Goal: Task Accomplishment & Management: Use online tool/utility

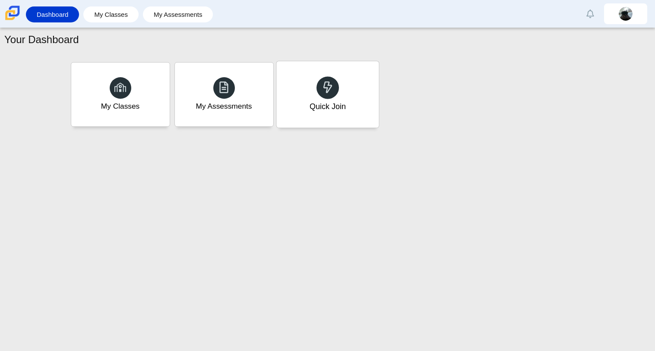
click at [361, 99] on div "Quick Join" at bounding box center [327, 94] width 102 height 66
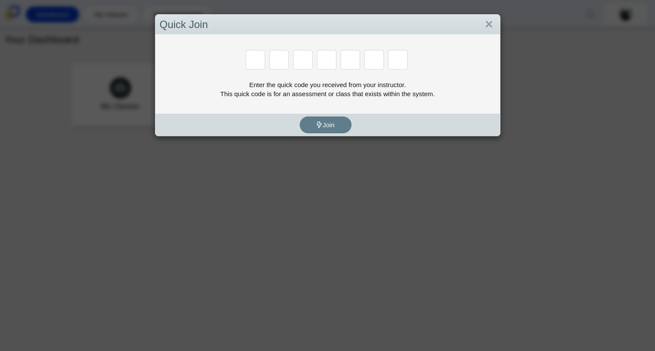
click at [519, 32] on div "Quick Join Enter the quick code you received from your instructor. This quick c…" at bounding box center [327, 175] width 655 height 351
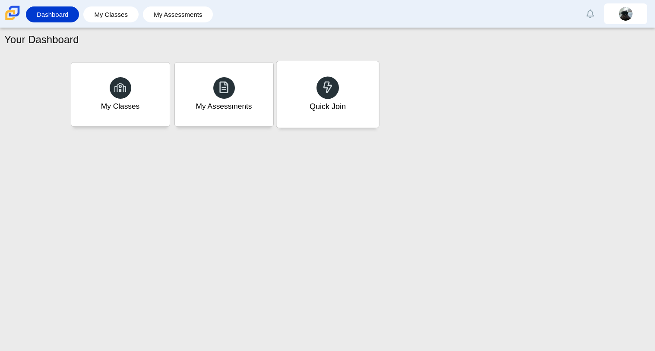
click at [363, 79] on div "Quick Join" at bounding box center [327, 94] width 102 height 66
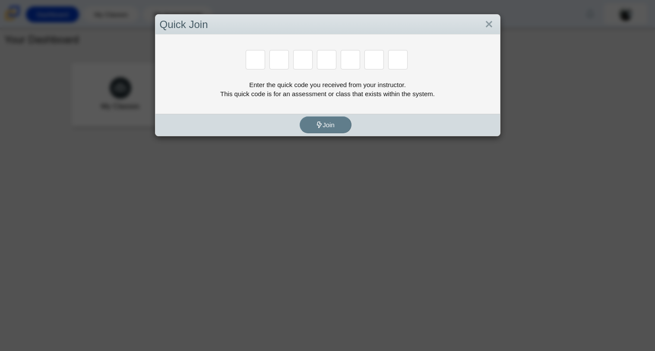
click at [487, 13] on div "Quick Join Enter the quick code you received from your instructor. This quick c…" at bounding box center [327, 175] width 655 height 351
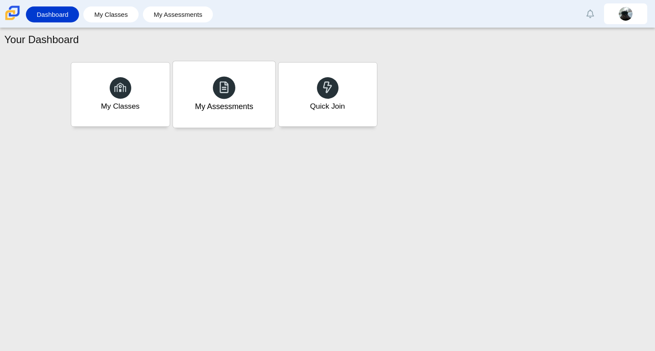
click at [193, 111] on div "My Assessments" at bounding box center [224, 94] width 102 height 66
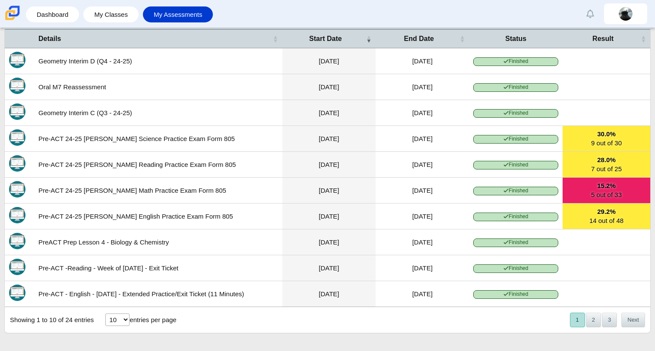
scroll to position [241, 0]
click at [633, 322] on button "Next" at bounding box center [633, 320] width 24 height 14
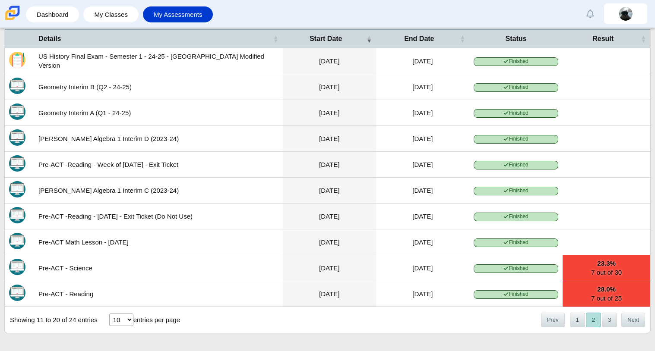
click at [633, 322] on button "Next" at bounding box center [633, 320] width 24 height 14
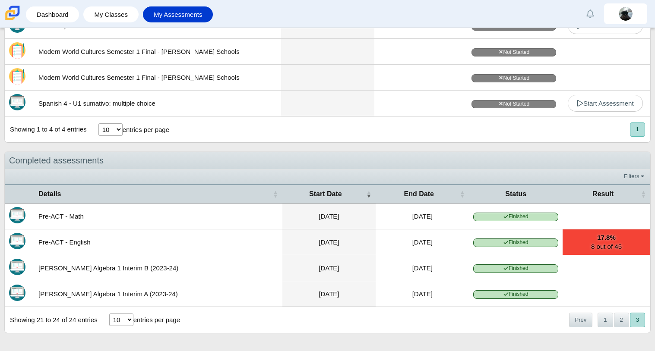
click at [633, 322] on button "3" at bounding box center [637, 320] width 15 height 14
click at [614, 323] on button "2" at bounding box center [621, 320] width 15 height 14
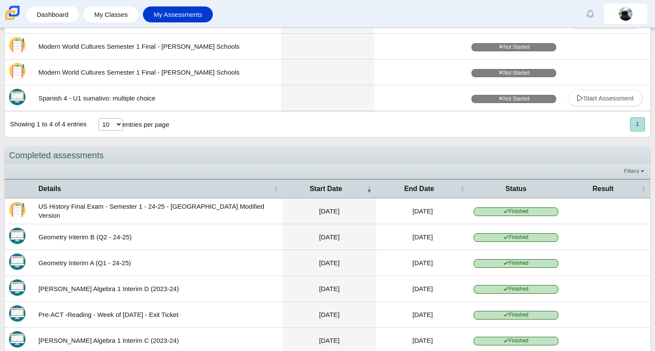
scroll to position [243, 0]
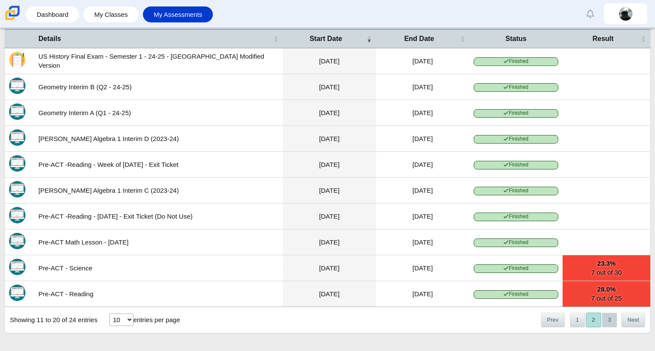
click at [611, 320] on button "3" at bounding box center [609, 320] width 15 height 14
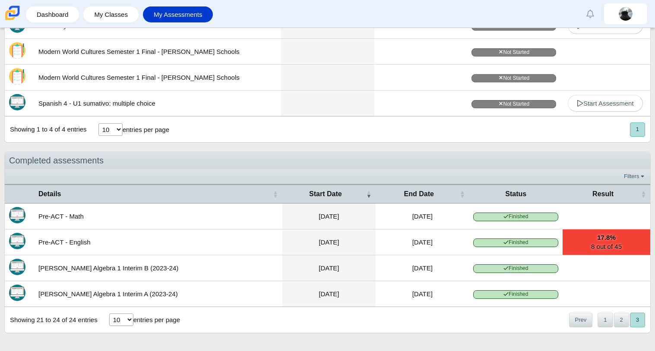
scroll to position [83, 0]
click at [598, 321] on button "1" at bounding box center [605, 320] width 15 height 14
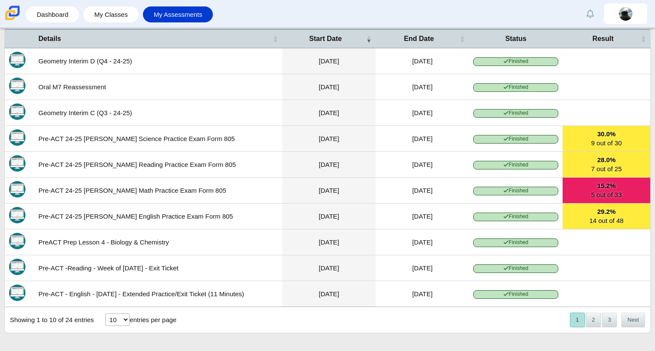
scroll to position [0, 0]
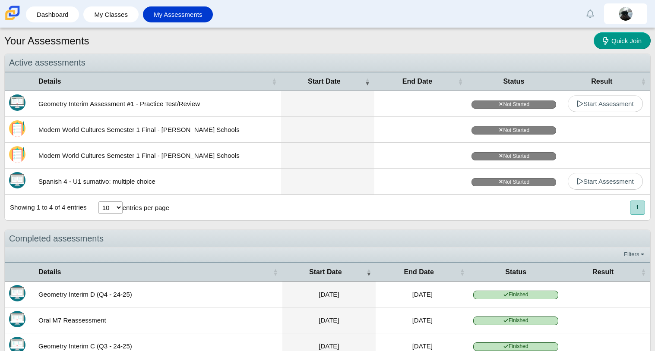
click at [641, 210] on button "1" at bounding box center [637, 208] width 15 height 14
click at [636, 210] on button "1" at bounding box center [637, 208] width 15 height 14
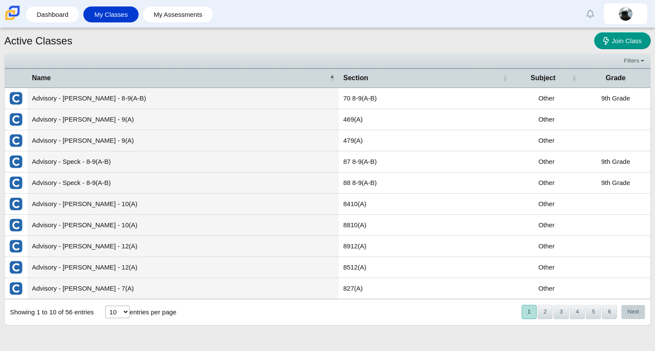
click at [641, 316] on button "Next" at bounding box center [633, 312] width 24 height 14
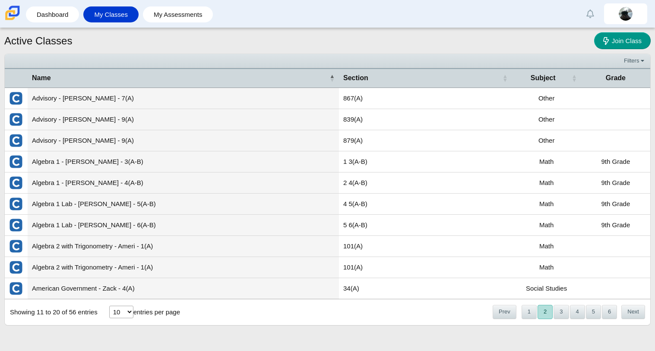
click at [641, 316] on button "Next" at bounding box center [633, 312] width 24 height 14
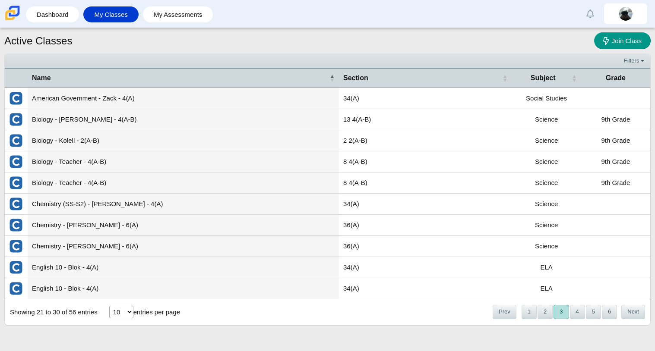
click at [641, 316] on button "Next" at bounding box center [633, 312] width 24 height 14
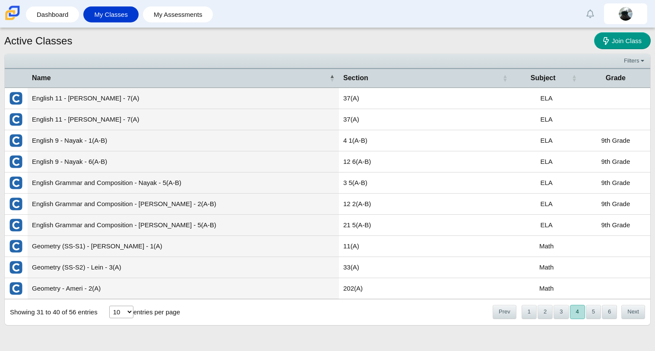
click at [641, 316] on button "Next" at bounding box center [633, 312] width 24 height 14
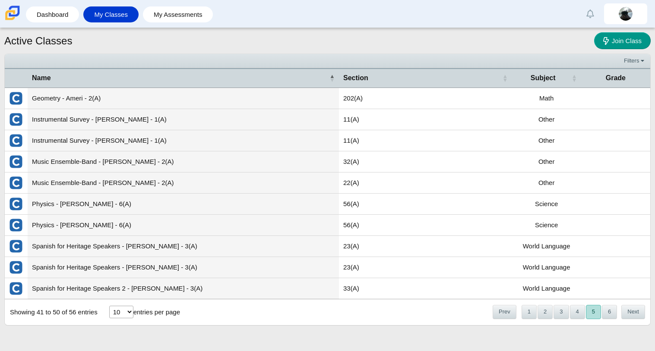
click at [641, 316] on button "Next" at bounding box center [633, 312] width 24 height 14
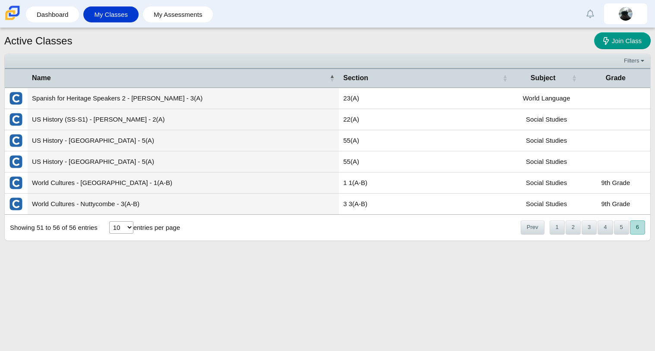
click at [272, 95] on td "Spanish for Heritage Speakers 2 - Barnhart - 3(A)" at bounding box center [183, 98] width 311 height 21
click at [273, 96] on td "Spanish for Heritage Speakers 2 - Barnhart - 3(A)" at bounding box center [183, 98] width 311 height 21
click at [35, 100] on td "Spanish for Heritage Speakers 2 - Barnhart - 3(A)" at bounding box center [183, 98] width 311 height 21
click at [14, 97] on img "External class connected through Clever" at bounding box center [16, 99] width 14 height 14
click at [609, 40] on icon at bounding box center [607, 40] width 9 height 9
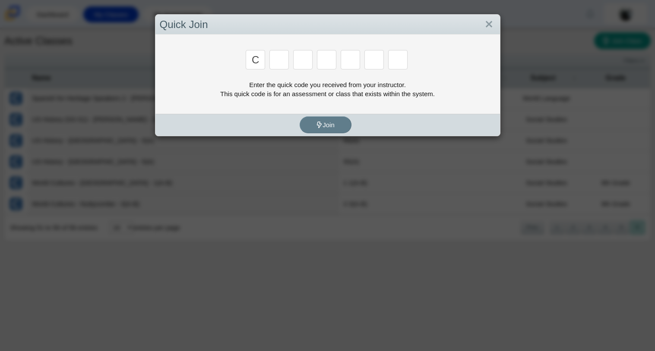
type input "c"
type input "x"
type input "h"
type input "9"
type input "m"
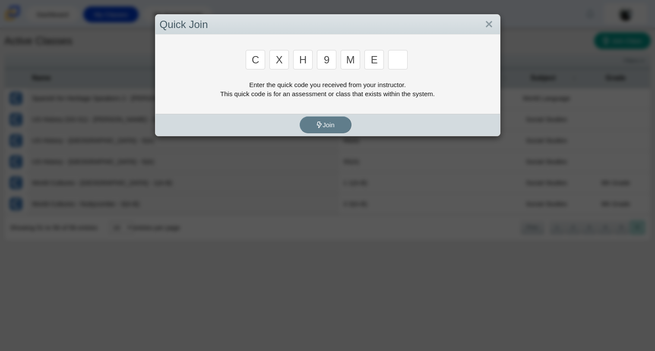
type input "e"
type input "2"
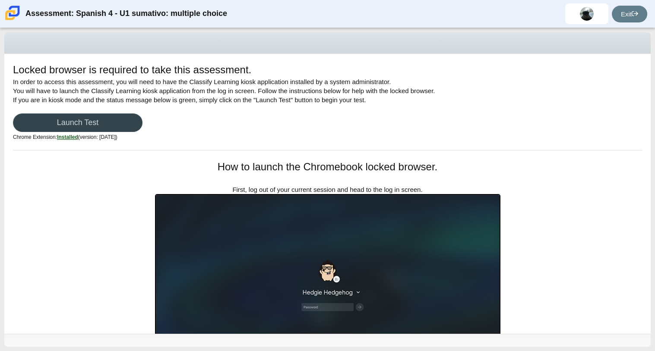
click at [82, 122] on link "Launch Test" at bounding box center [78, 123] width 130 height 19
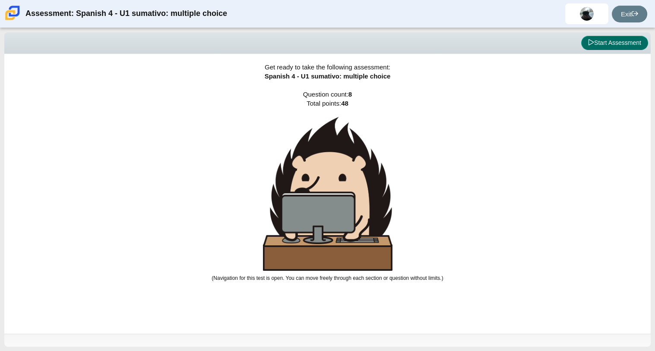
click at [598, 38] on button "Start Assessment" at bounding box center [614, 43] width 67 height 15
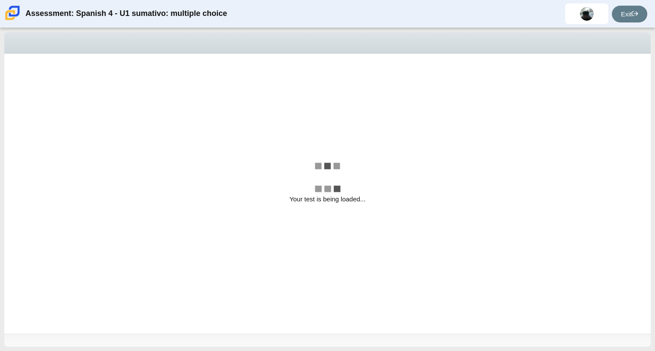
select select "a41de488-02ac-4dd5-a09b-0381ab625a77"
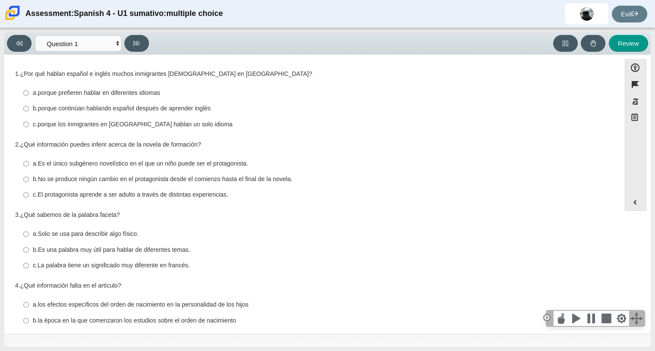
click at [30, 122] on label "c. porque los inmigrantes en [GEOGRAPHIC_DATA] hablan un solo idioma c. porque …" at bounding box center [313, 125] width 592 height 16
click at [29, 122] on input "c. porque los inmigrantes en [GEOGRAPHIC_DATA] hablan un solo idioma c. porque …" at bounding box center [26, 125] width 6 height 16
radio input "true"
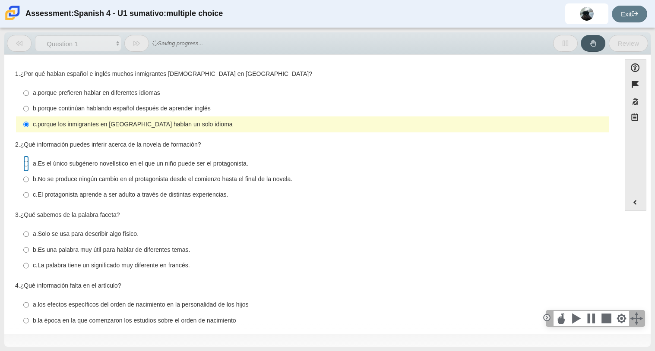
click at [25, 168] on input "a. Es el único subgénero novelístico en el que un niño puede ser el protagonist…" at bounding box center [26, 164] width 6 height 16
radio input "true"
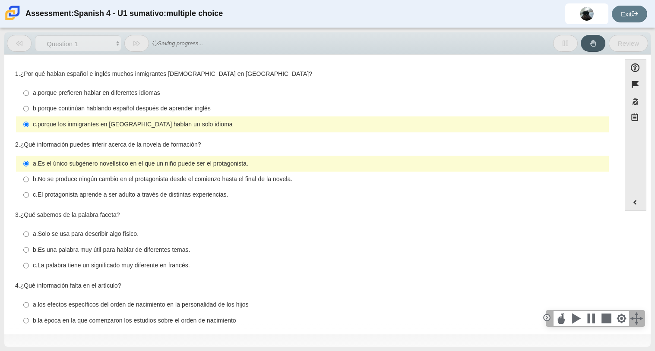
click at [30, 268] on label "c. La palabra tiene un significado muy diferente en francés. c. La palabra tien…" at bounding box center [313, 266] width 592 height 16
click at [29, 268] on input "c. La palabra tiene un significado muy diferente en francés. c. La palabra tien…" at bounding box center [26, 266] width 6 height 16
radio input "true"
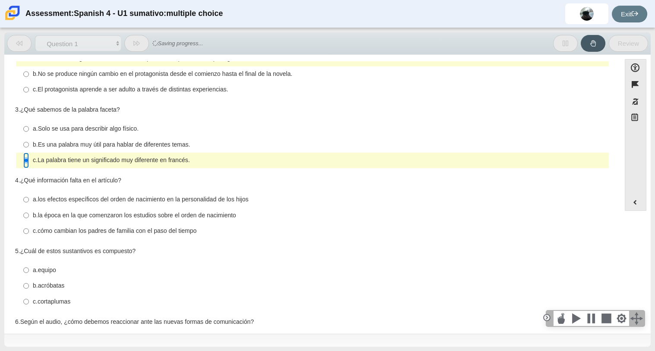
scroll to position [114, 0]
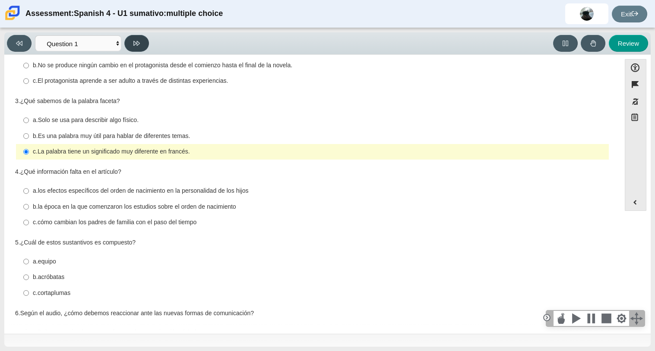
click at [143, 44] on button at bounding box center [136, 43] width 25 height 17
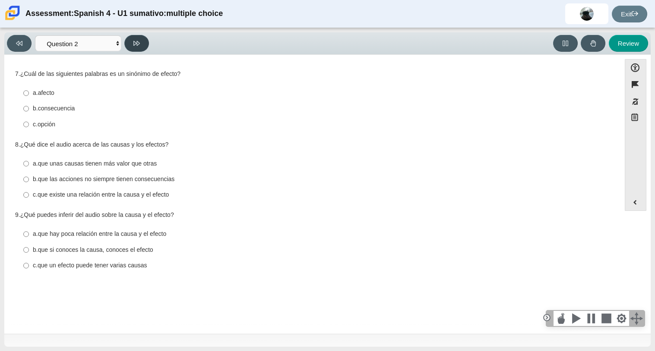
click at [143, 44] on button at bounding box center [136, 43] width 25 height 17
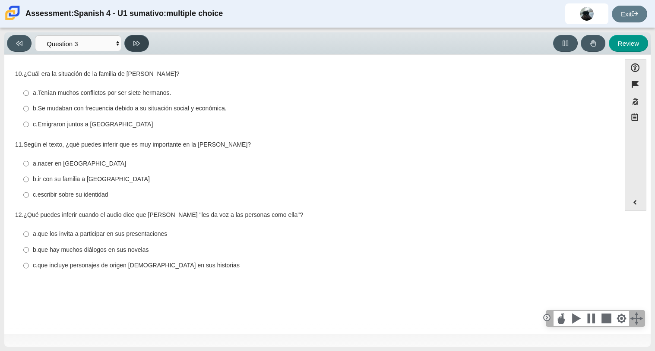
click at [143, 44] on button at bounding box center [136, 43] width 25 height 17
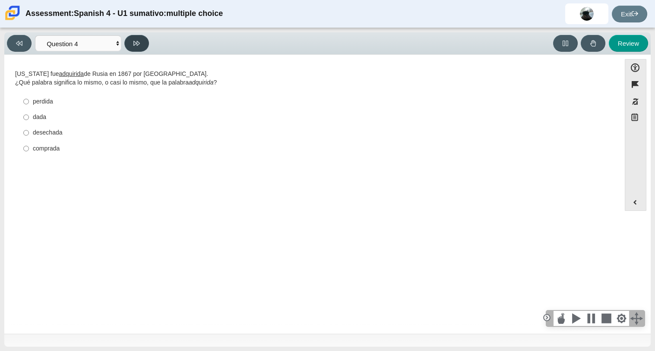
click at [143, 44] on button at bounding box center [136, 43] width 25 height 17
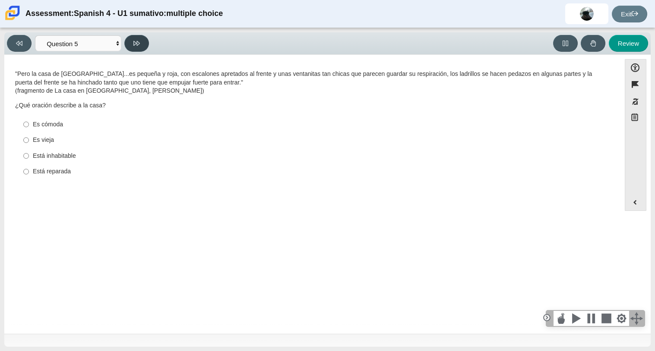
click at [143, 44] on button at bounding box center [136, 43] width 25 height 17
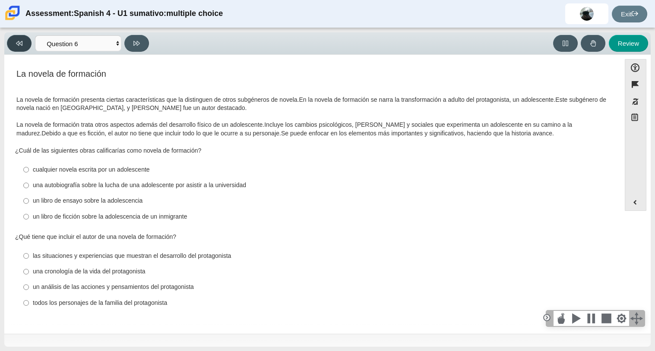
click at [10, 39] on button at bounding box center [19, 43] width 25 height 17
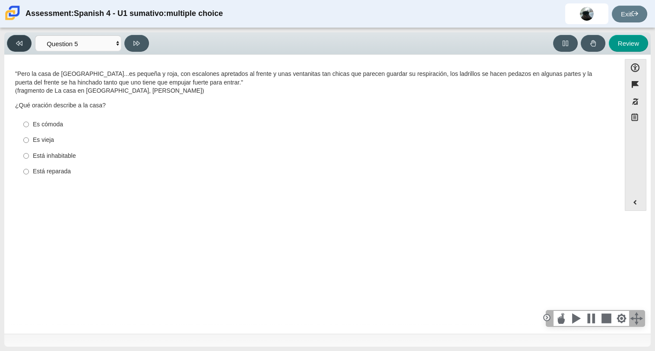
click at [10, 39] on button at bounding box center [19, 43] width 25 height 17
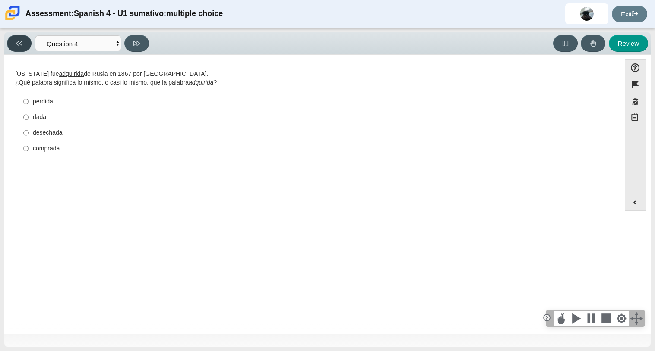
click at [10, 39] on button at bounding box center [19, 43] width 25 height 17
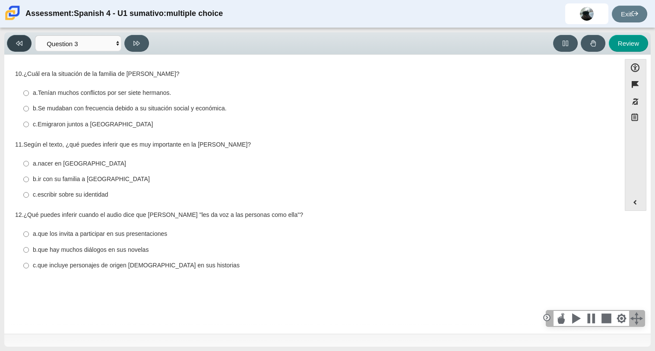
click at [10, 39] on button at bounding box center [19, 43] width 25 height 17
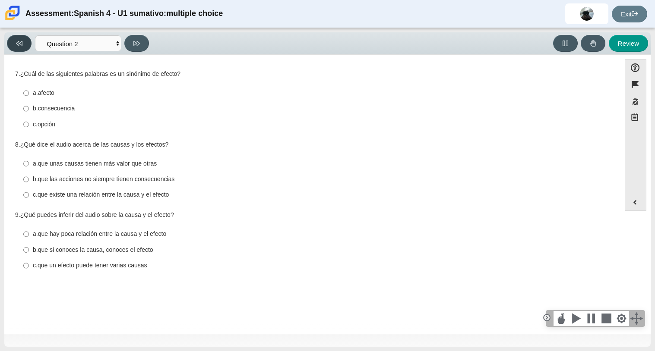
click at [10, 39] on button at bounding box center [19, 43] width 25 height 17
select select "a41de488-02ac-4dd5-a09b-0381ab625a77"
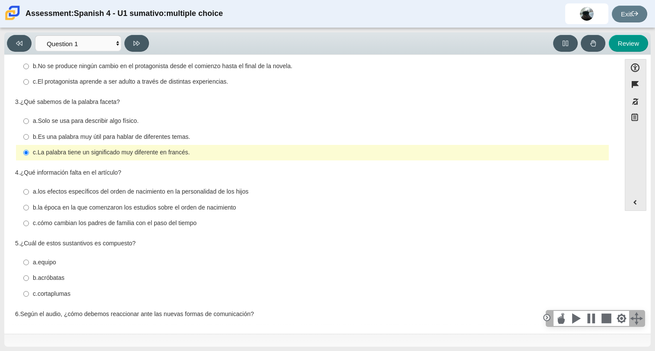
scroll to position [138, 0]
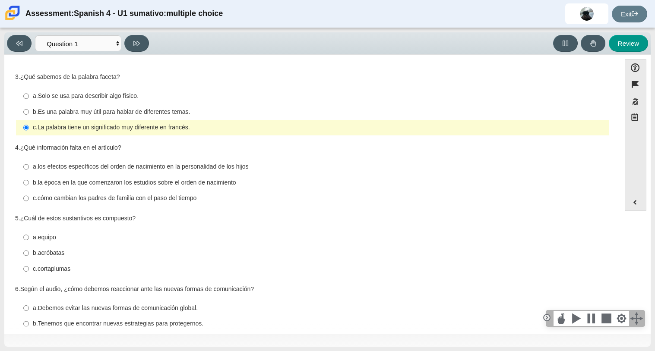
click at [35, 180] on thspan "b." at bounding box center [35, 183] width 5 height 8
click at [29, 180] on input "b. la época en la que comenzaron los estudios sobre el [MEDICAL_DATA] b. la épo…" at bounding box center [26, 183] width 6 height 16
radio input "true"
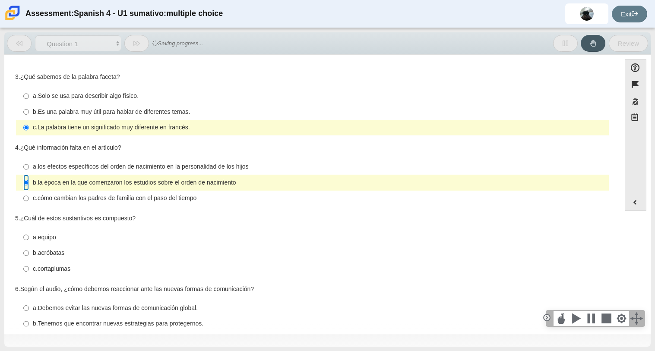
scroll to position [168, 0]
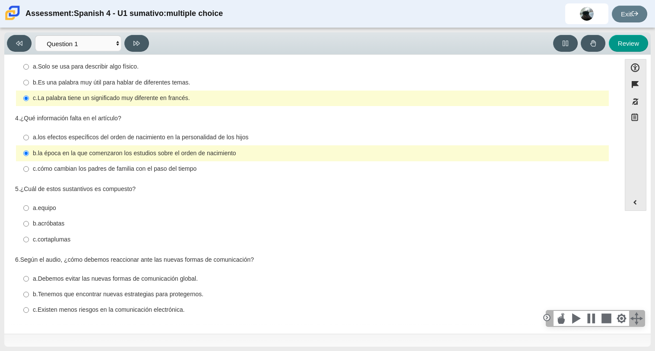
click at [33, 224] on thspan "b." at bounding box center [35, 224] width 5 height 8
click at [29, 224] on input "b. acróbatas b. acróbatas" at bounding box center [26, 224] width 6 height 16
radio input "true"
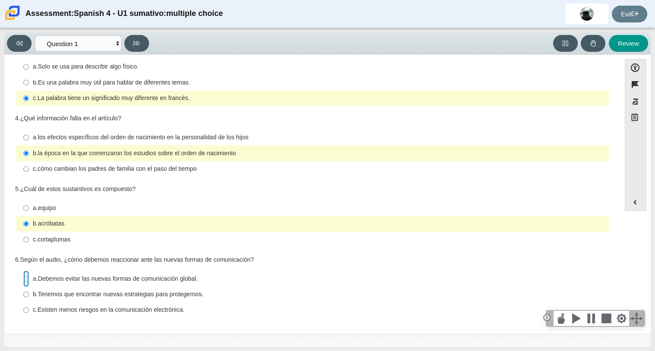
click at [23, 277] on input "a. Debemos evitar las nuevas formas de comunicación global. a. Debemos evitar l…" at bounding box center [26, 279] width 6 height 16
radio input "true"
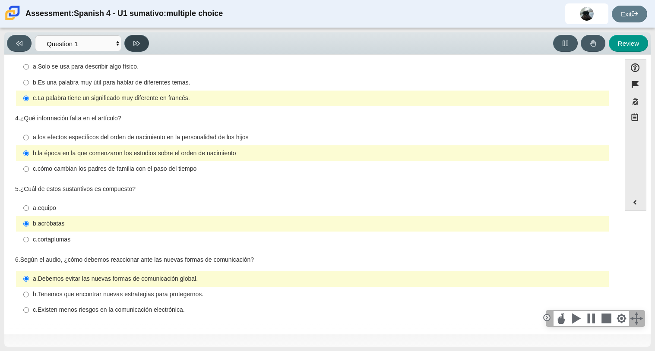
click at [140, 43] on button at bounding box center [136, 43] width 25 height 17
select select "f076714a-6747-478e-936f-d582d2f603d1"
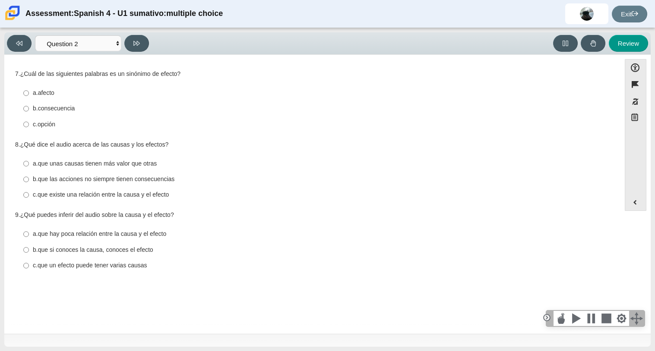
click at [20, 108] on label "b. consecuencia b. consecuencia" at bounding box center [313, 109] width 592 height 16
click at [23, 108] on input "b. consecuencia b. consecuencia" at bounding box center [26, 109] width 6 height 16
radio input "true"
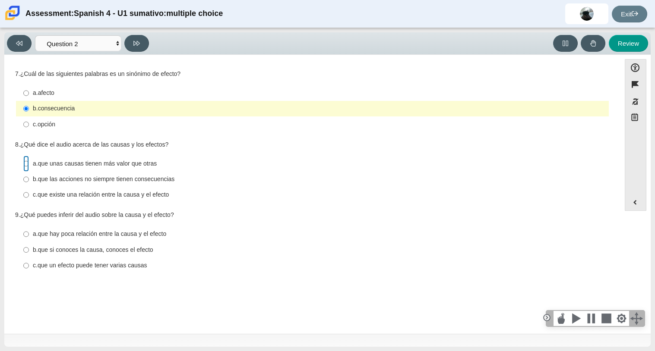
click at [27, 162] on input "a. que unas causas tienen más valor que otras a. que unas causas tienen más val…" at bounding box center [26, 164] width 6 height 16
radio input "true"
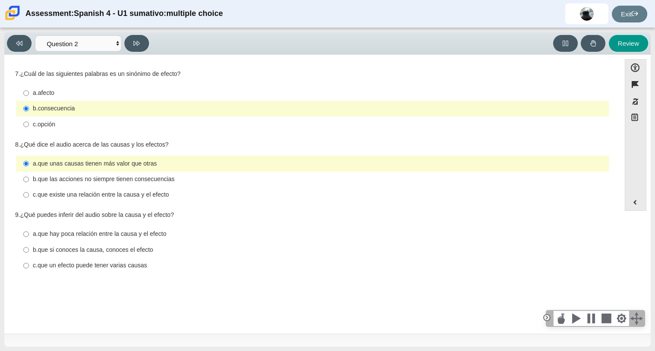
click at [33, 269] on thspan "c." at bounding box center [35, 266] width 5 height 8
click at [29, 270] on input "c. que un efecto puede tener varias causas c. que un efecto puede tener varias …" at bounding box center [26, 266] width 6 height 16
radio input "true"
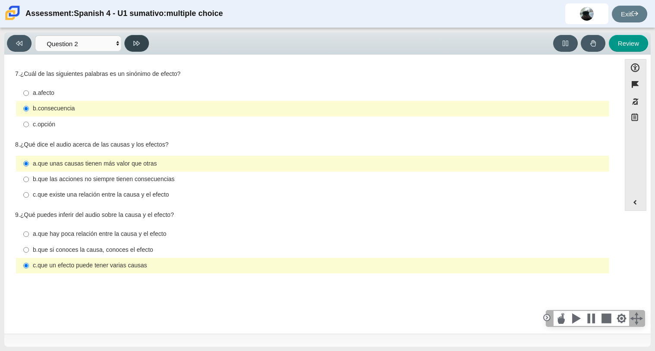
click at [128, 41] on button at bounding box center [136, 43] width 25 height 17
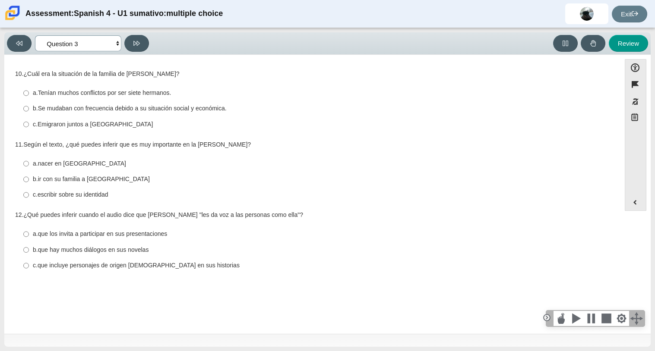
click at [118, 41] on select "Comprensión auditiva Question 1 Question 2 Question 3 Comprensión de lectura Qu…" at bounding box center [78, 43] width 86 height 16
click at [101, 42] on select "Comprensión auditiva Question 1 Question 2 Question 3 Comprensión de lectura Qu…" at bounding box center [78, 43] width 86 height 16
click at [133, 39] on button at bounding box center [136, 43] width 25 height 17
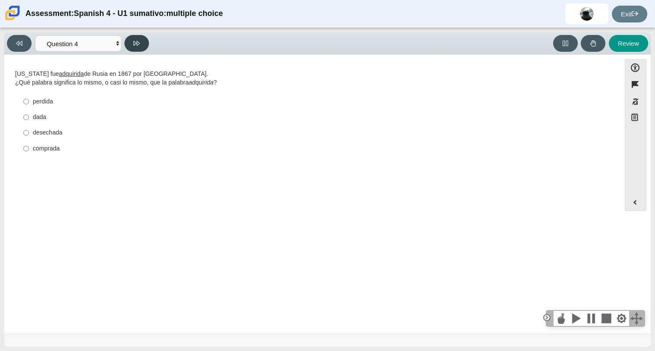
click at [133, 39] on button at bounding box center [136, 43] width 25 height 17
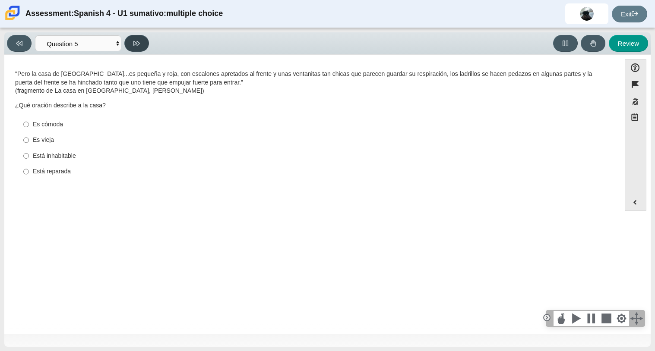
click at [133, 39] on button at bounding box center [136, 43] width 25 height 17
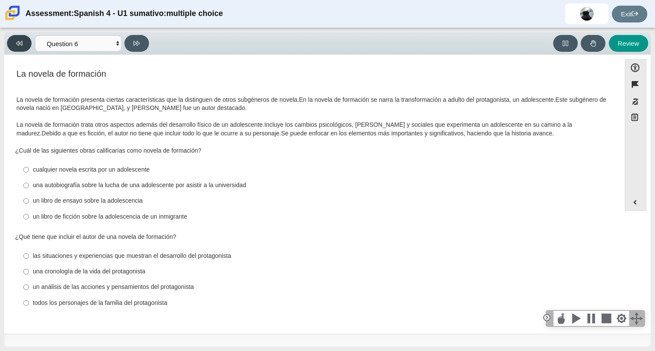
click at [28, 39] on button at bounding box center [19, 43] width 25 height 17
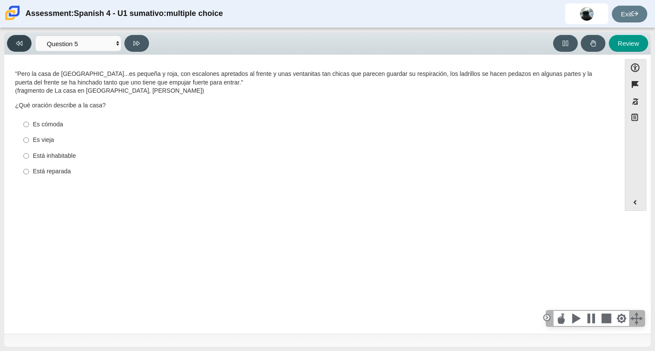
click at [28, 39] on button at bounding box center [19, 43] width 25 height 17
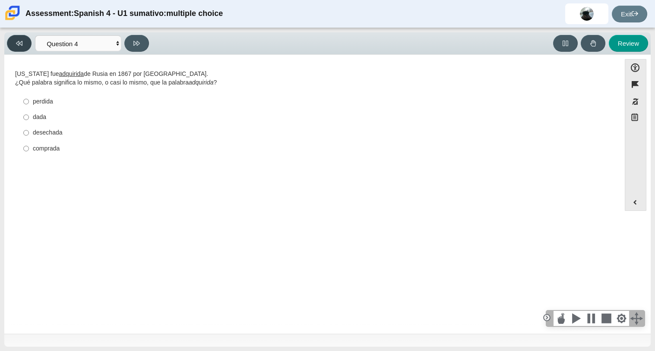
click at [28, 39] on button at bounding box center [19, 43] width 25 height 17
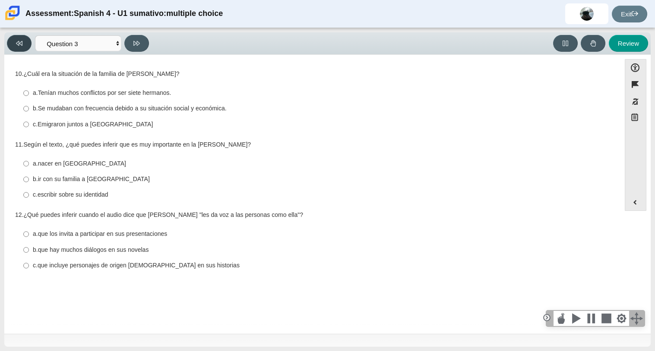
click at [25, 47] on button at bounding box center [19, 43] width 25 height 17
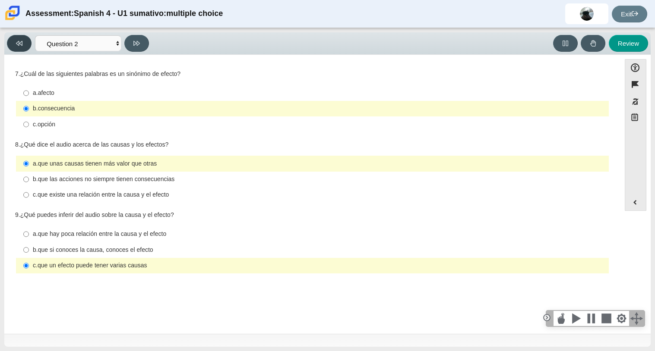
click at [14, 46] on button at bounding box center [19, 43] width 25 height 17
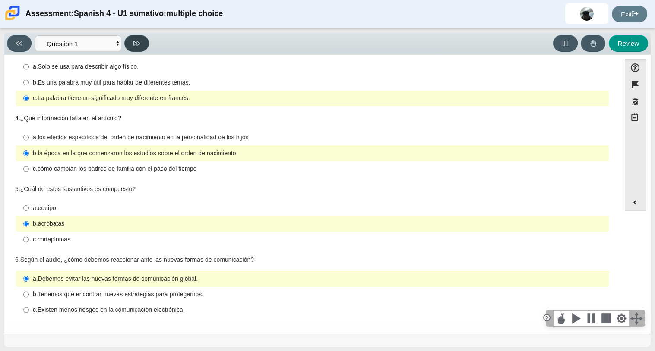
click at [138, 41] on icon at bounding box center [136, 43] width 6 height 6
select select "f076714a-6747-478e-936f-d582d2f603d1"
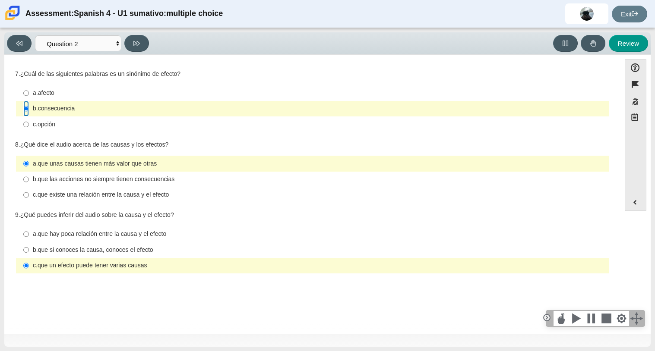
click at [27, 113] on input "b. consecuencia b. consecuencia" at bounding box center [26, 109] width 6 height 16
click at [28, 109] on input "b. consecuencia b. consecuencia" at bounding box center [26, 109] width 6 height 16
click at [27, 110] on input "b. consecuencia b. consecuencia" at bounding box center [26, 109] width 6 height 16
click at [71, 79] on div "7. ¿Cuál de las siguientes palabras es un sinónimo de efecto? Responses a. afec…" at bounding box center [312, 101] width 595 height 63
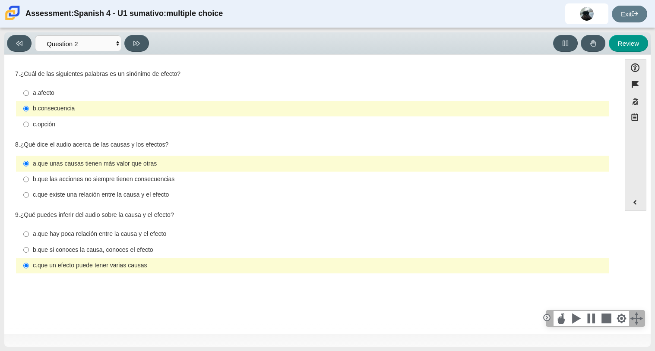
click at [41, 108] on thspan "consecuencia" at bounding box center [56, 108] width 37 height 8
click at [29, 108] on input "b. consecuencia b. consecuencia" at bounding box center [26, 109] width 6 height 16
click at [41, 108] on thspan "consecuencia" at bounding box center [56, 108] width 37 height 8
click at [29, 108] on input "b. consecuencia b. consecuencia" at bounding box center [26, 109] width 6 height 16
click at [41, 108] on thspan "consecuencia" at bounding box center [56, 108] width 37 height 8
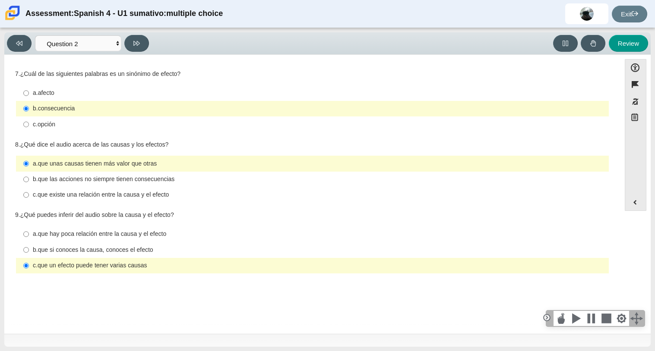
click at [29, 108] on input "b. consecuencia b. consecuencia" at bounding box center [26, 109] width 6 height 16
click at [41, 108] on thspan "consecuencia" at bounding box center [56, 108] width 37 height 8
click at [29, 108] on input "b. consecuencia b. consecuencia" at bounding box center [26, 109] width 6 height 16
click at [35, 108] on thspan "b." at bounding box center [35, 108] width 5 height 8
click at [29, 108] on input "b. consecuencia b. consecuencia" at bounding box center [26, 109] width 6 height 16
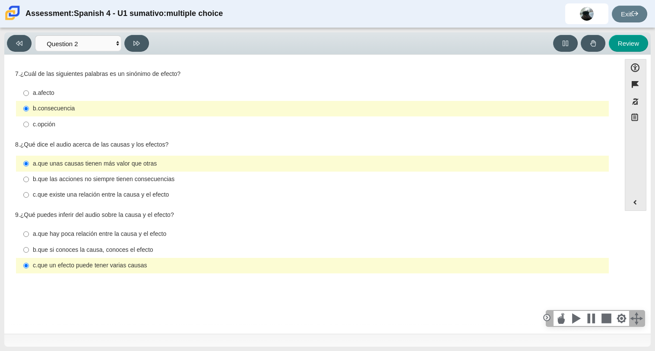
click at [18, 109] on label "b. consecuencia b. consecuencia" at bounding box center [313, 109] width 592 height 16
click at [23, 109] on input "b. consecuencia b. consecuencia" at bounding box center [26, 109] width 6 height 16
click at [39, 161] on thspan "que unas causas tienen más valor que otras" at bounding box center [97, 164] width 119 height 8
click at [29, 161] on input "a. que unas causas tienen más valor que otras a. que unas causas tienen más val…" at bounding box center [26, 164] width 6 height 16
click at [25, 248] on input "b. que si conoces la causa, conoces el efecto b. que si conoces la causa, conoc…" at bounding box center [26, 250] width 6 height 16
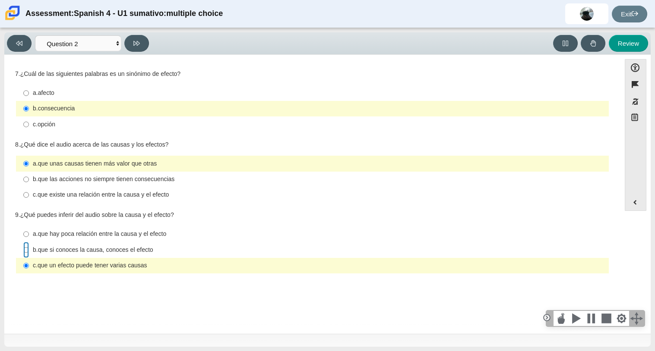
radio input "true"
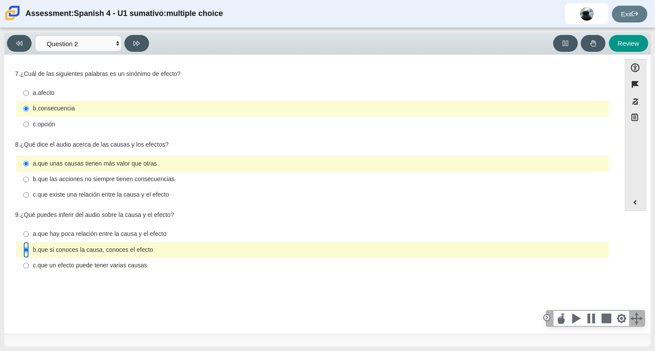
click at [25, 248] on input "b. que si conoces la causa, conoces el efecto b. que si conoces la causa, conoc…" at bounding box center [26, 250] width 6 height 16
click at [29, 237] on label "a. que hay poca relación entre la causa y el efecto a. que hay poca relación en…" at bounding box center [313, 235] width 592 height 16
click at [29, 237] on input "a. que hay poca relación entre la causa y el efecto a. que hay poca relación en…" at bounding box center [26, 235] width 6 height 16
radio input "true"
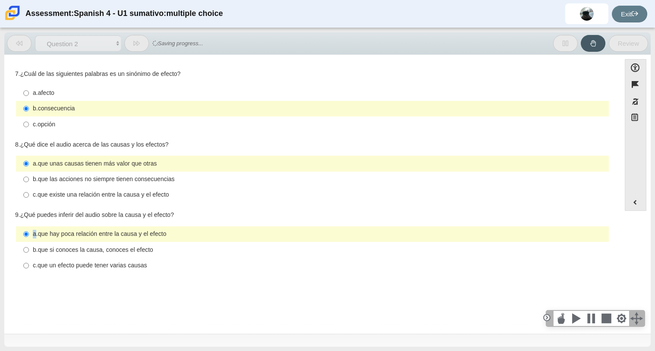
click at [28, 236] on label "a. que hay poca relación entre la causa y el efecto a. que hay poca relación en…" at bounding box center [313, 235] width 592 height 16
click at [28, 236] on input "a. que hay poca relación entre la causa y el efecto a. que hay poca relación en…" at bounding box center [26, 235] width 6 height 16
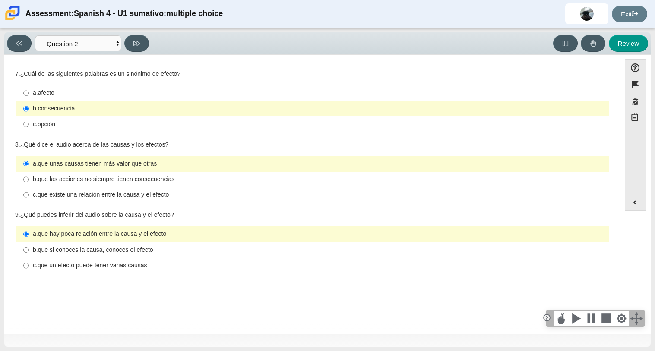
click at [30, 200] on label "c. que existe una relación entre la causa y el efecto c. que existe una relació…" at bounding box center [313, 195] width 592 height 16
click at [29, 200] on input "c. que existe una relación entre la causa y el efecto c. que existe una relació…" at bounding box center [26, 195] width 6 height 16
radio input "true"
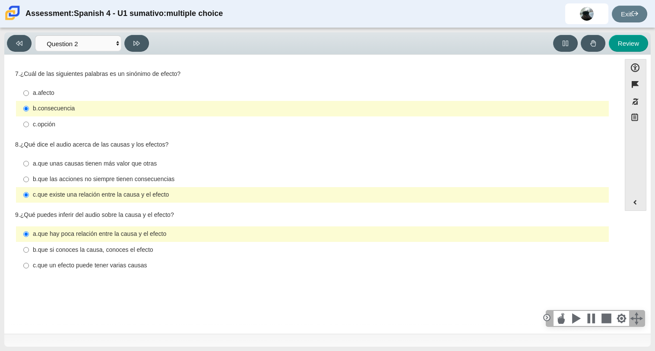
click at [29, 186] on label "b. que las acciones no siempre tienen consecuencias b. que las acciones no siem…" at bounding box center [313, 180] width 592 height 16
click at [29, 186] on input "b. que las acciones no siempre tienen consecuencias b. que las acciones no siem…" at bounding box center [26, 180] width 6 height 16
radio input "true"
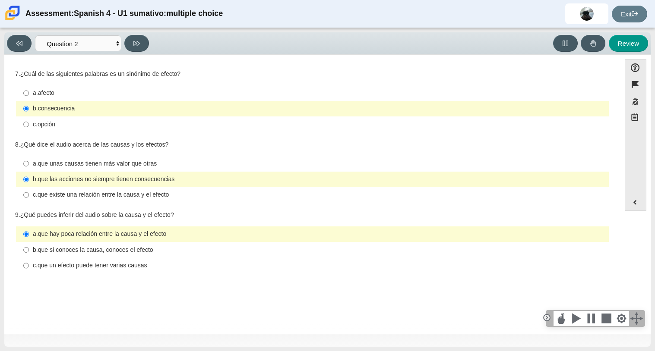
click at [47, 123] on thspan "opción" at bounding box center [47, 124] width 18 height 8
click at [29, 123] on input "c. opción c. opción" at bounding box center [26, 125] width 6 height 16
radio input "true"
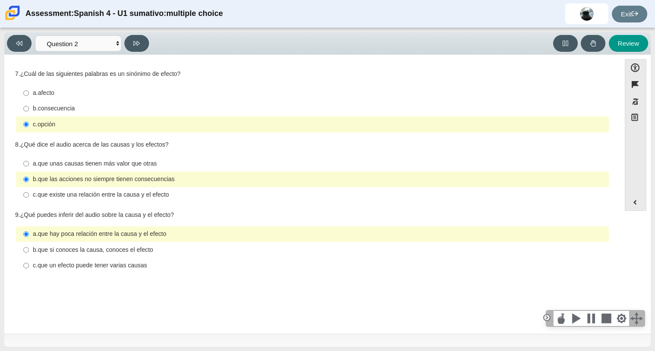
click at [54, 103] on label "b. consecuencia b. consecuencia" at bounding box center [313, 109] width 592 height 16
click at [29, 103] on input "b. consecuencia b. consecuencia" at bounding box center [26, 109] width 6 height 16
radio input "true"
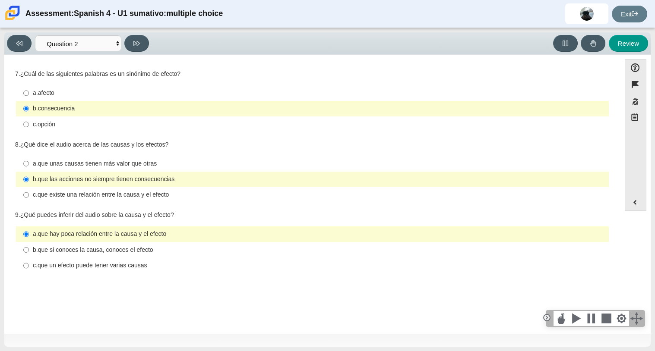
click at [60, 85] on div "a. afecto a. afecto b. consecuencia b. consecuencia c. opción c. opción" at bounding box center [312, 109] width 595 height 49
click at [60, 89] on div "a. afecto" at bounding box center [319, 93] width 573 height 9
click at [29, 89] on input "a. afecto a. afecto" at bounding box center [26, 93] width 6 height 16
radio input "true"
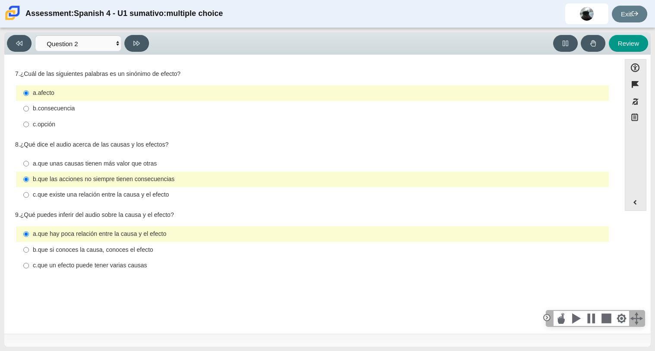
click at [62, 107] on thspan "consecuencia" at bounding box center [56, 108] width 37 height 8
click at [29, 107] on input "b. consecuencia b. consecuencia" at bounding box center [26, 109] width 6 height 16
radio input "true"
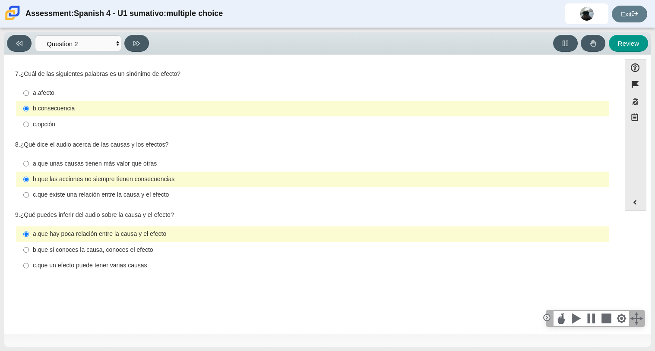
click at [54, 120] on thspan "opción" at bounding box center [47, 124] width 18 height 8
click at [29, 120] on input "c. opción c. opción" at bounding box center [26, 125] width 6 height 16
radio input "true"
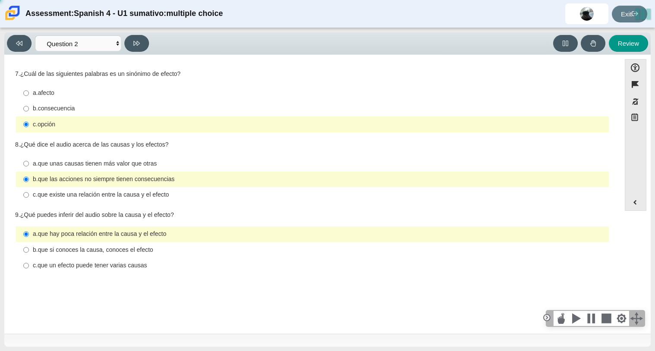
click at [54, 120] on thspan "opción" at bounding box center [47, 124] width 18 height 8
click at [29, 120] on input "c. opción c. opción" at bounding box center [26, 125] width 6 height 16
click at [54, 120] on thspan "opción" at bounding box center [47, 124] width 18 height 8
click at [29, 120] on input "c. opción c. opción" at bounding box center [26, 125] width 6 height 16
click at [15, 49] on button at bounding box center [19, 43] width 25 height 17
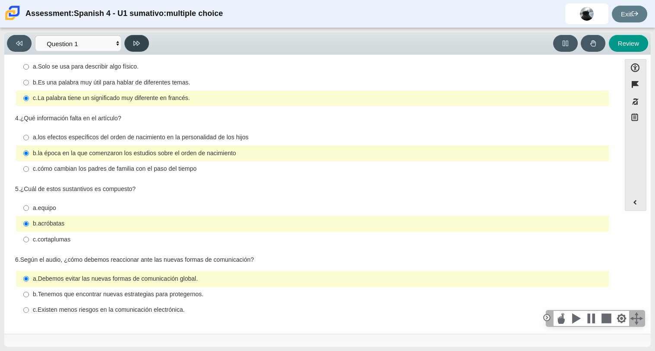
click at [135, 43] on icon at bounding box center [136, 43] width 6 height 6
select select "f076714a-6747-478e-936f-d582d2f603d1"
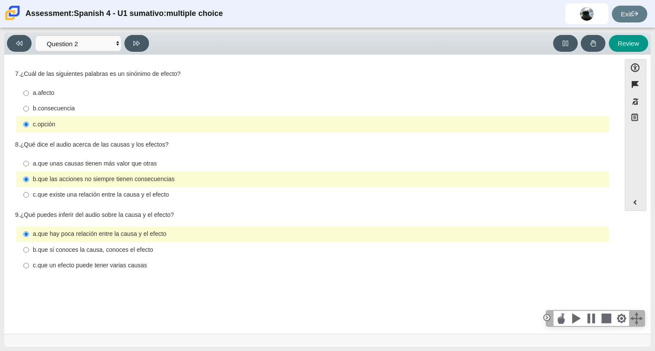
click at [33, 104] on thspan "b." at bounding box center [35, 108] width 5 height 8
click at [29, 104] on input "b. consecuencia b. consecuencia" at bounding box center [26, 109] width 6 height 16
radio input "true"
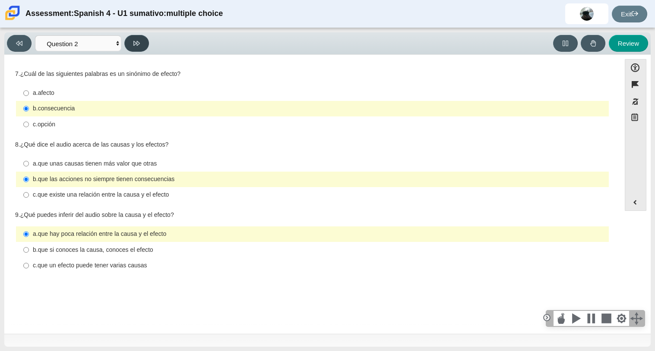
click at [137, 47] on button at bounding box center [136, 43] width 25 height 17
select select "955d698b-f94a-4dc0-b255-03112f50ff9e"
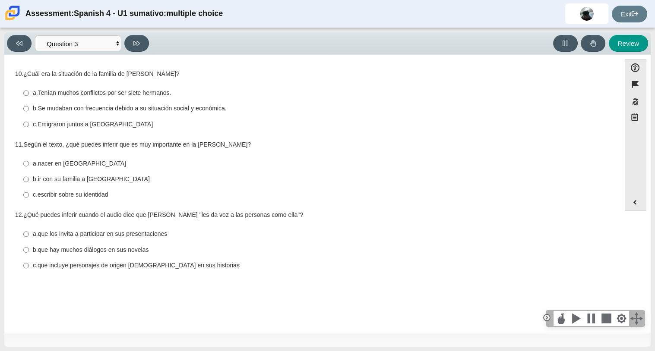
click at [29, 109] on label "b. Se mudaban con frecuencia debido a su situación social y económica. b. Se mu…" at bounding box center [313, 109] width 592 height 16
click at [29, 109] on input "b. Se mudaban con frecuencia debido a su situación social y económica. b. Se mu…" at bounding box center [26, 109] width 6 height 16
radio input "true"
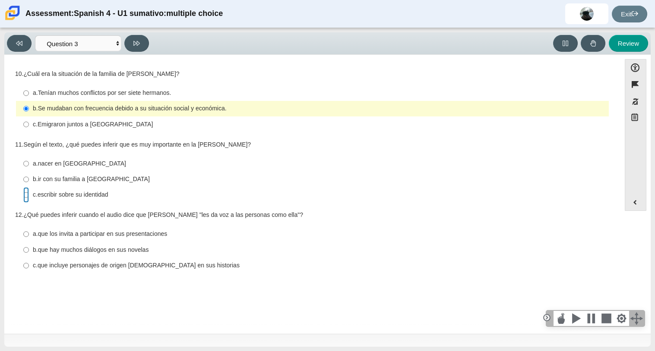
click at [27, 193] on input "c. escribir sobre su identidad c. escribir sobre su identidad" at bounding box center [26, 195] width 6 height 16
radio input "true"
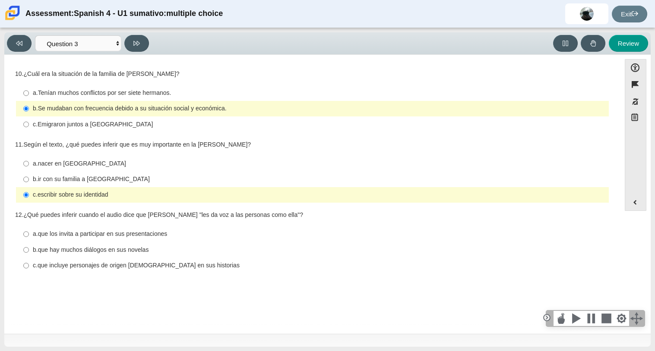
click at [31, 265] on label "c. que incluye personajes de origen [DEMOGRAPHIC_DATA] en sus historias c. que …" at bounding box center [313, 266] width 592 height 16
click at [29, 265] on input "c. que incluye personajes de origen [DEMOGRAPHIC_DATA] en sus historias c. que …" at bounding box center [26, 266] width 6 height 16
radio input "true"
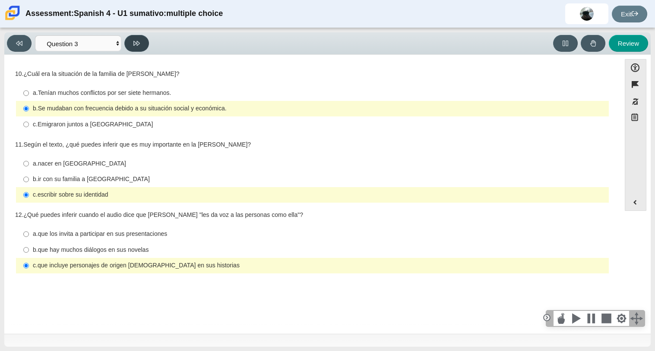
click at [133, 41] on icon at bounding box center [136, 43] width 6 height 6
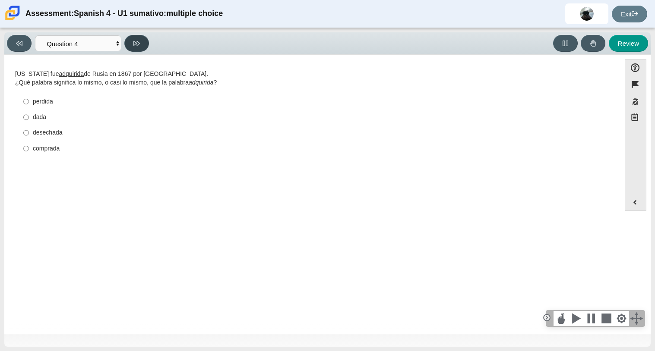
click at [133, 41] on icon at bounding box center [136, 43] width 6 height 6
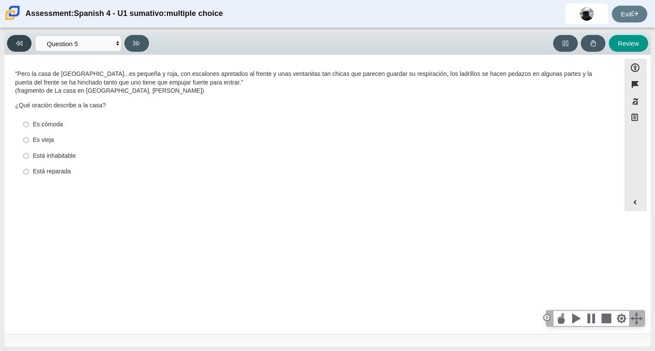
click at [28, 39] on button at bounding box center [19, 43] width 25 height 17
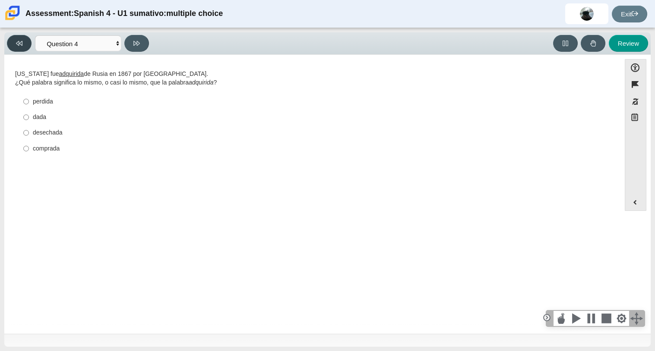
click at [28, 39] on button at bounding box center [19, 43] width 25 height 17
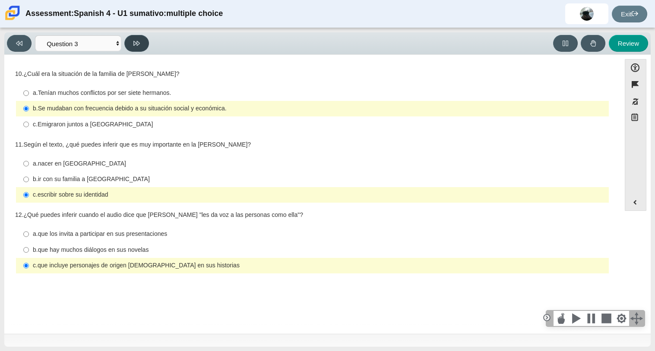
click at [134, 38] on button at bounding box center [136, 43] width 25 height 17
select select "390cf710-00ed-41bc-9fa6-d48920198324"
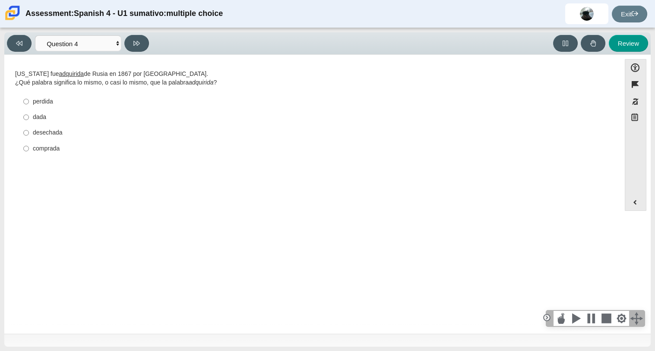
click at [32, 121] on label "dada dada" at bounding box center [313, 118] width 592 height 16
click at [29, 121] on input "dada dada" at bounding box center [26, 118] width 6 height 16
radio input "true"
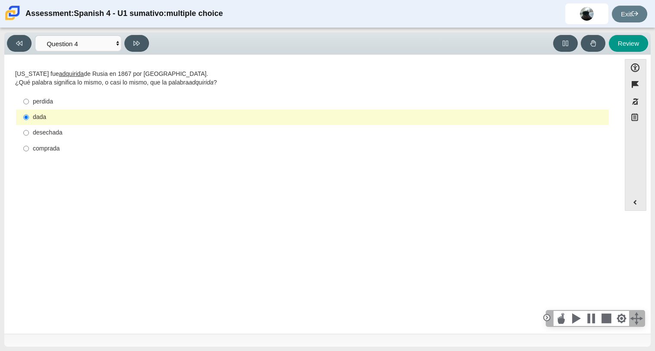
click at [38, 93] on div "perdida perdida dada dada desechada desechada comprada comprada" at bounding box center [312, 125] width 595 height 65
click at [38, 96] on label "perdida perdida" at bounding box center [313, 102] width 592 height 16
click at [29, 96] on input "perdida perdida" at bounding box center [26, 102] width 6 height 16
radio input "true"
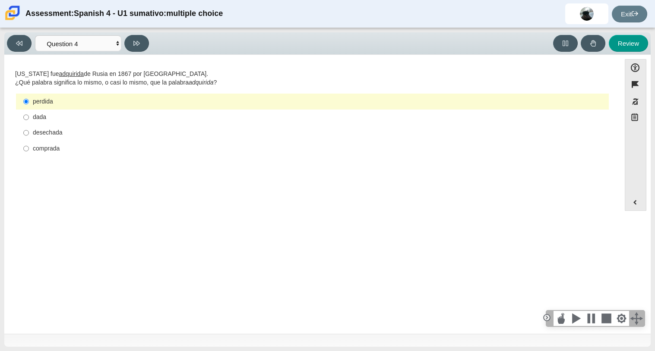
click at [56, 132] on div "desechada" at bounding box center [319, 133] width 573 height 9
click at [29, 132] on input "desechada desechada" at bounding box center [26, 133] width 6 height 16
radio input "true"
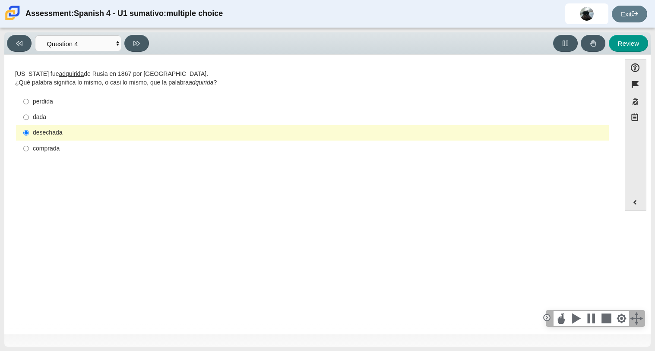
click at [53, 149] on div "comprada" at bounding box center [319, 149] width 573 height 9
click at [29, 149] on input "comprada comprada" at bounding box center [26, 149] width 6 height 16
radio input "true"
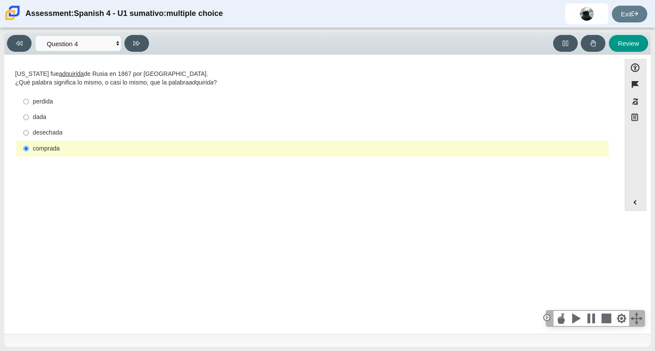
click at [60, 135] on div "desechada" at bounding box center [319, 133] width 573 height 9
click at [29, 135] on input "desechada desechada" at bounding box center [26, 133] width 6 height 16
radio input "true"
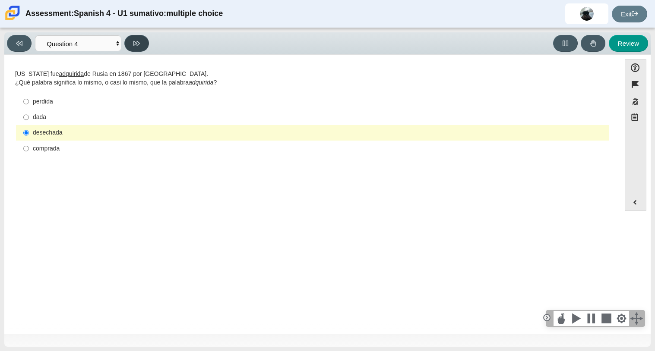
click at [142, 41] on button at bounding box center [136, 43] width 25 height 17
select select "de5bc71e-117a-4bdd-886d-d95d03d193af"
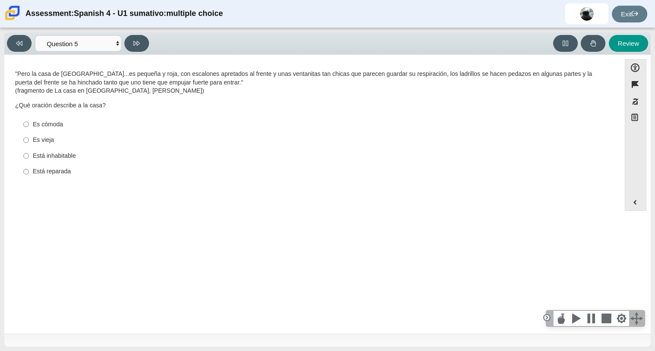
click at [38, 123] on div "Es cómoda" at bounding box center [319, 124] width 573 height 9
click at [29, 123] on input "Es cómoda Es cómoda" at bounding box center [26, 125] width 6 height 16
radio input "true"
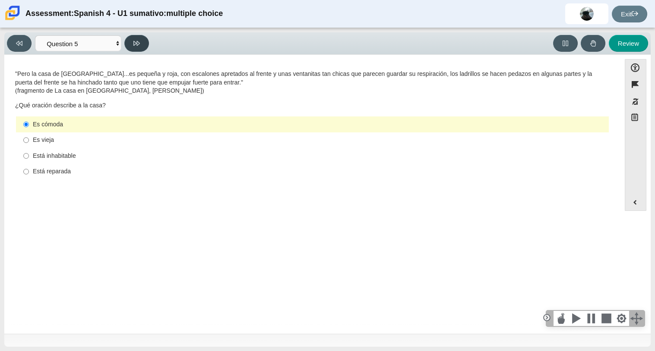
click at [137, 44] on icon at bounding box center [136, 43] width 6 height 6
select select "ad9780d8-5edb-414e-87ea-0bcd5a75287a"
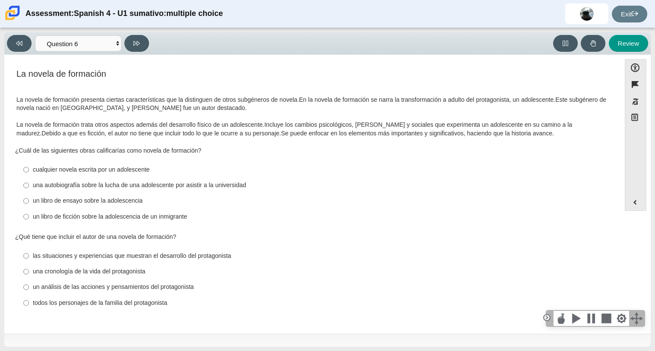
click at [36, 183] on div "una autobiografía sobre la lucha de una adolescente por asistir a la universidad" at bounding box center [319, 185] width 573 height 9
click at [29, 183] on input "una autobiografía sobre la lucha de una adolescente por asistir a la universida…" at bounding box center [26, 186] width 6 height 16
radio input "true"
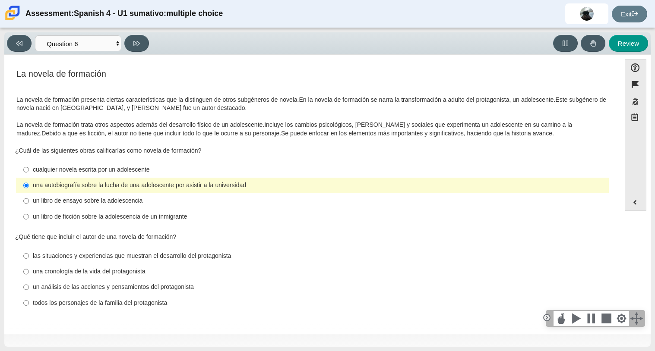
click at [30, 291] on label "un análisis de las acciones y pensamientos del protagonista un análisis de las …" at bounding box center [313, 288] width 592 height 16
click at [29, 291] on input "un análisis de las acciones y pensamientos del protagonista un análisis de las …" at bounding box center [26, 288] width 6 height 16
radio input "true"
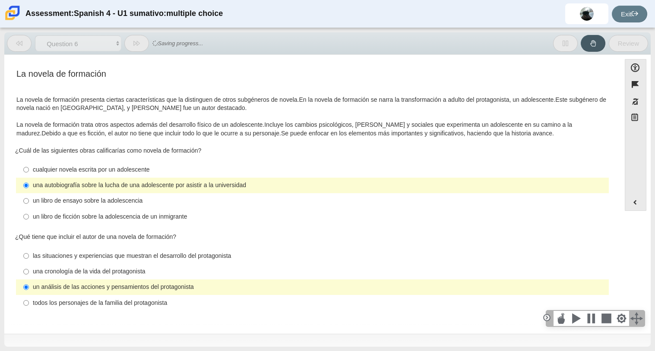
click at [44, 178] on label "una autobiografía sobre la lucha de una adolescente por asistir a la universida…" at bounding box center [313, 186] width 592 height 16
click at [29, 178] on input "una autobiografía sobre la lucha de una adolescente por asistir a la universida…" at bounding box center [26, 186] width 6 height 16
click at [45, 172] on div "cualquier novela escrita por un adolescente" at bounding box center [319, 170] width 573 height 9
click at [29, 172] on input "cualquier novela escrita por un adolescente cualquier novela escrita por un ado…" at bounding box center [26, 170] width 6 height 16
radio input "true"
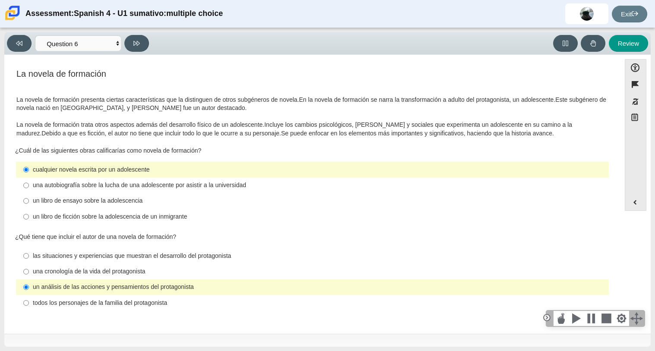
click at [45, 172] on div "cualquier novela escrita por un adolescente" at bounding box center [319, 170] width 573 height 9
click at [29, 172] on input "cualquier novela escrita por un adolescente cualquier novela escrita por un ado…" at bounding box center [26, 170] width 6 height 16
click at [51, 189] on div "una autobiografía sobre la lucha de una adolescente por asistir a la universidad" at bounding box center [319, 185] width 573 height 9
click at [29, 189] on input "una autobiografía sobre la lucha de una adolescente por asistir a la universida…" at bounding box center [26, 186] width 6 height 16
radio input "true"
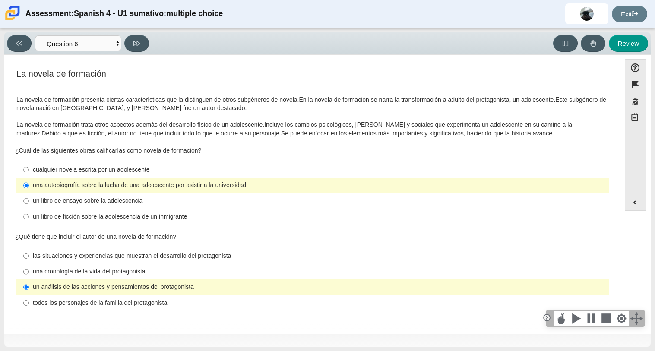
click at [49, 197] on div "un libro de ensayo sobre la adolescencia" at bounding box center [319, 201] width 573 height 9
click at [29, 197] on input "un libro de ensayo sobre la adolescencia un libro de ensayo sobre la adolescenc…" at bounding box center [26, 201] width 6 height 16
radio input "true"
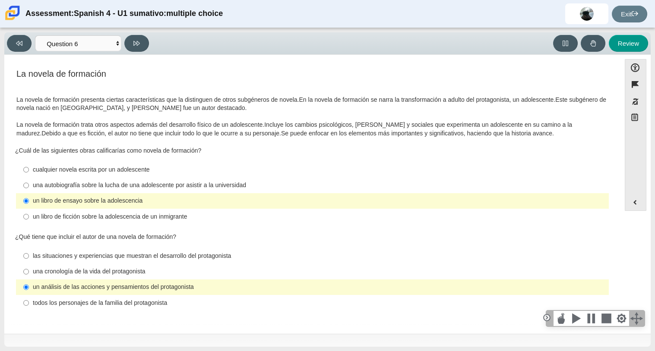
click at [58, 213] on div "un libro de ficción sobre la adolescencia de un inmigrante" at bounding box center [319, 217] width 573 height 9
click at [29, 212] on input "un libro de ficción sobre la adolescencia de un inmigrante un libro de ficción …" at bounding box center [26, 217] width 6 height 16
radio input "true"
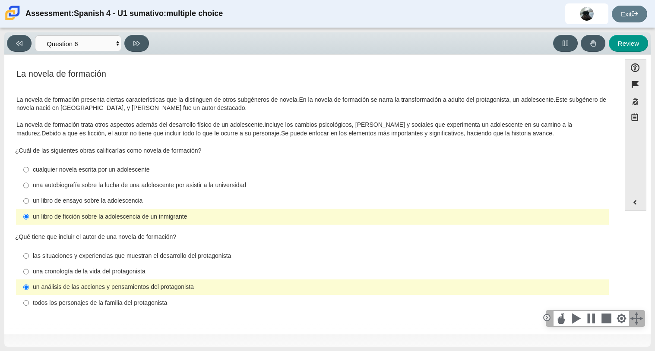
click at [80, 190] on div "una autobiografía sobre la lucha de una adolescente por asistir a la universidad" at bounding box center [319, 185] width 573 height 9
click at [29, 190] on input "una autobiografía sobre la lucha de una adolescente por asistir a la universida…" at bounding box center [26, 186] width 6 height 16
radio input "true"
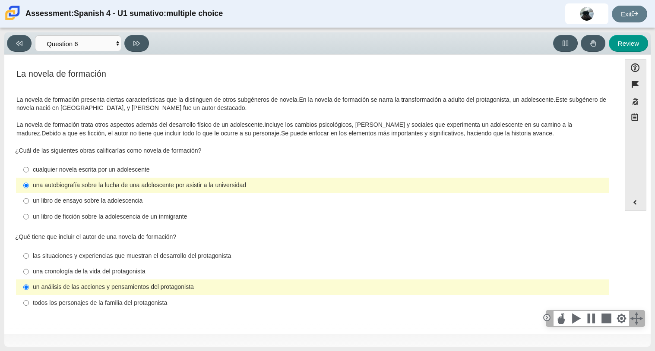
click at [79, 197] on div "un libro de ensayo sobre la adolescencia" at bounding box center [319, 201] width 573 height 9
click at [29, 196] on input "un libro de ensayo sobre la adolescencia un libro de ensayo sobre la adolescenc…" at bounding box center [26, 201] width 6 height 16
radio input "true"
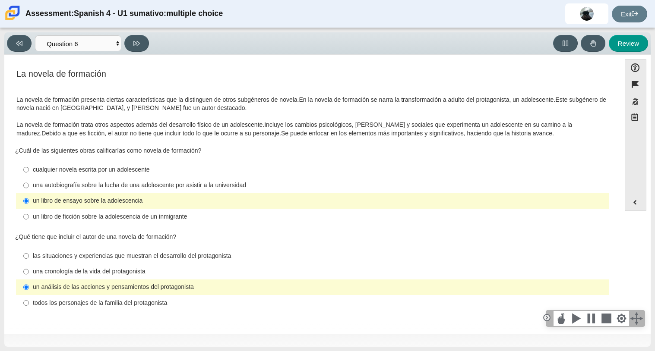
click at [79, 197] on div "un libro de ensayo sobre la adolescencia" at bounding box center [319, 201] width 573 height 9
click at [29, 196] on input "un libro de ensayo sobre la adolescencia un libro de ensayo sobre la adolescenc…" at bounding box center [26, 201] width 6 height 16
click at [87, 257] on div "las situaciones y experiencias que muestran el desarrollo del protagonista" at bounding box center [319, 256] width 573 height 9
click at [29, 257] on input "las situaciones y experiencias que muestran el desarrollo del protagonista las …" at bounding box center [26, 256] width 6 height 16
radio input "true"
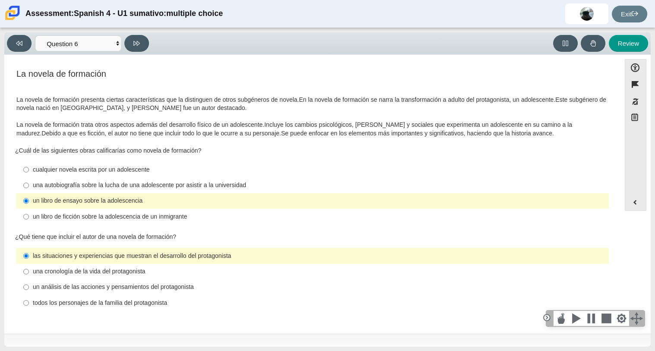
click at [86, 272] on div "una cronología de la vida del protagonista" at bounding box center [319, 272] width 573 height 9
click at [29, 272] on input "una cronología de la vida del protagonista una cronología de la vida del protag…" at bounding box center [26, 272] width 6 height 16
radio input "true"
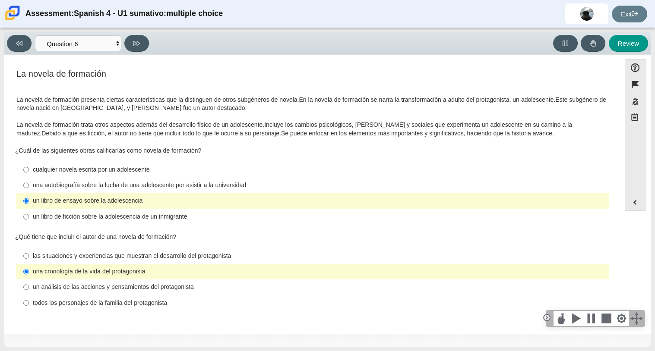
click at [95, 308] on label "todos los personajes de la familia del protagonista todos los personajes de la …" at bounding box center [313, 303] width 592 height 16
click at [29, 308] on input "todos los personajes de la familia del protagonista todos los personajes de la …" at bounding box center [26, 303] width 6 height 16
radio input "true"
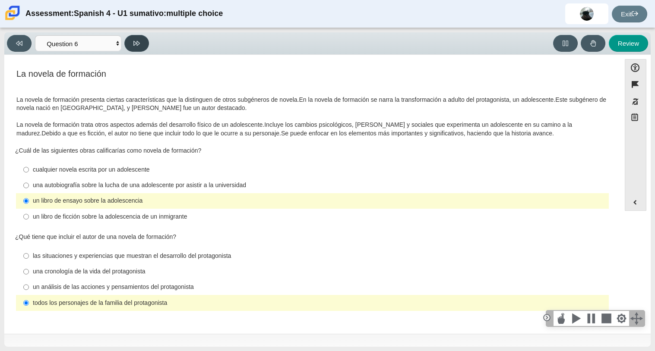
click at [137, 37] on button at bounding box center [136, 43] width 25 height 17
select select "6168cc92-63b6-45d3-a929-0b9cba560165"
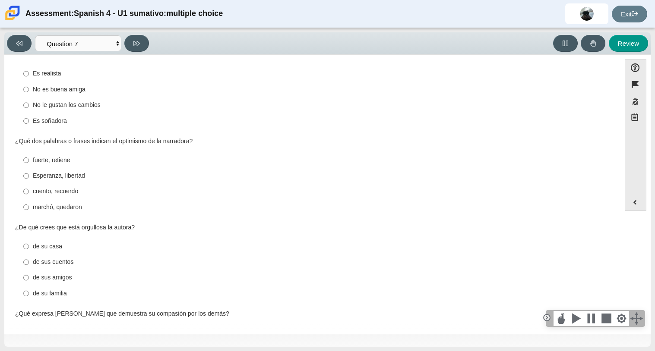
scroll to position [306, 0]
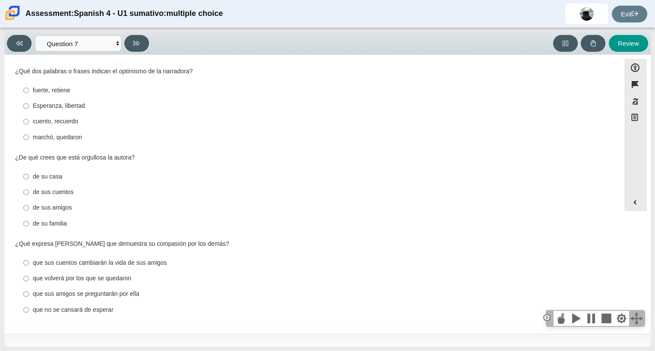
click at [29, 304] on label "que no se cansará de esperar que no se cansará de esperar" at bounding box center [313, 310] width 592 height 16
click at [29, 304] on input "que no se cansará de esperar que no se cansará de esperar" at bounding box center [26, 310] width 6 height 16
radio input "true"
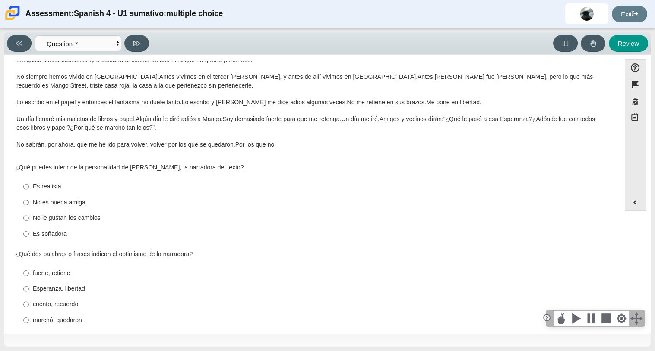
scroll to position [123, 0]
click at [51, 183] on div "Es realista" at bounding box center [319, 185] width 573 height 9
click at [29, 183] on input "Es realista Es realista" at bounding box center [26, 186] width 6 height 16
radio input "true"
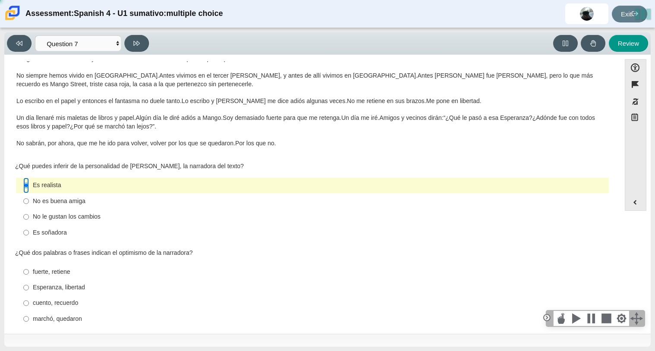
scroll to position [209, 0]
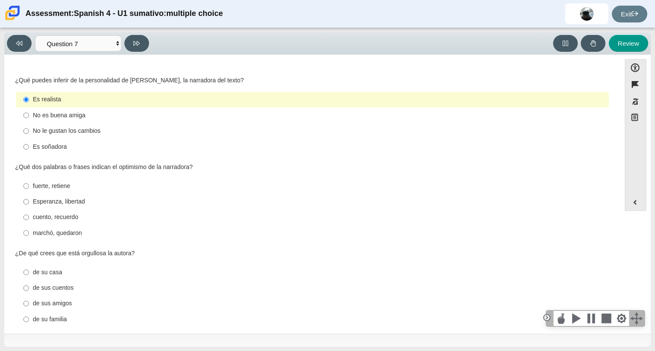
click at [49, 229] on div "marchó, quedaron" at bounding box center [319, 233] width 573 height 9
click at [29, 229] on input "marchó, quedaron marchó, quedaron" at bounding box center [26, 233] width 6 height 16
radio input "true"
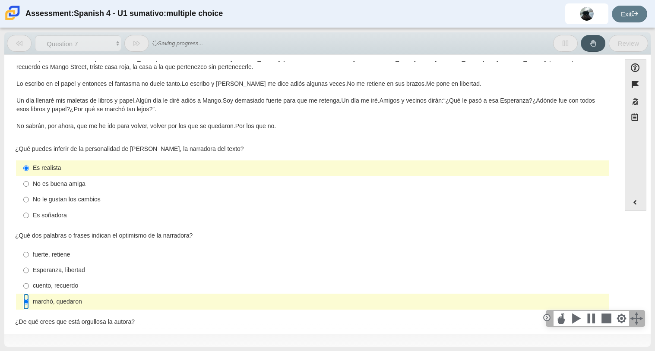
scroll to position [216, 0]
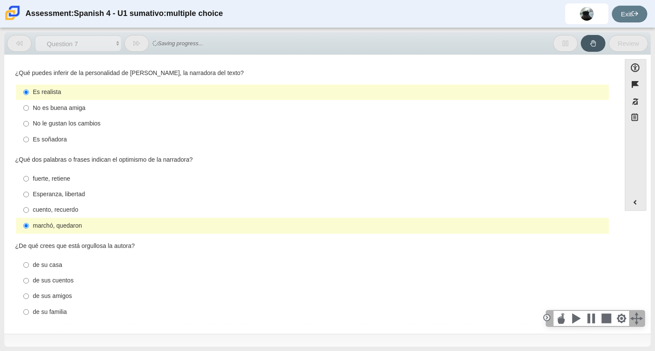
click at [46, 188] on label "Esperanza, libertad Esperanza, libertad" at bounding box center [313, 195] width 592 height 16
click at [29, 188] on input "Esperanza, libertad Esperanza, libertad" at bounding box center [26, 195] width 6 height 16
radio input "true"
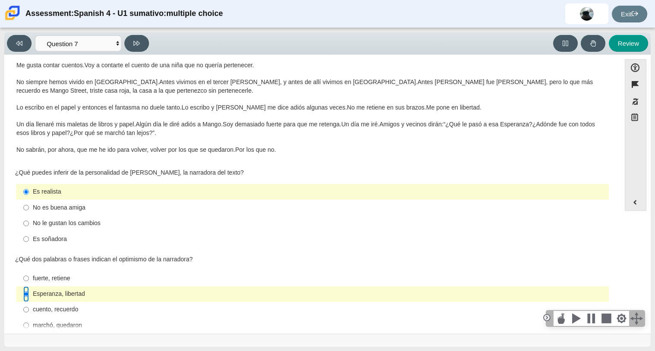
scroll to position [306, 0]
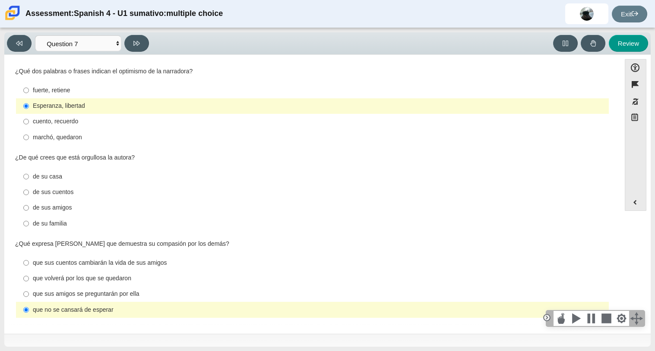
click at [47, 224] on div "de su familia" at bounding box center [319, 224] width 573 height 9
click at [29, 224] on input "de su familia de su familia" at bounding box center [26, 224] width 6 height 16
radio input "true"
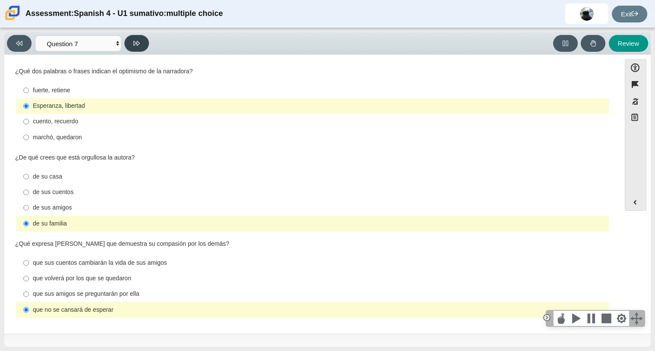
click at [143, 44] on button at bounding box center [136, 43] width 25 height 17
select select "98fe3b59-0d4b-482f-94e6-cc4dee5e60d3"
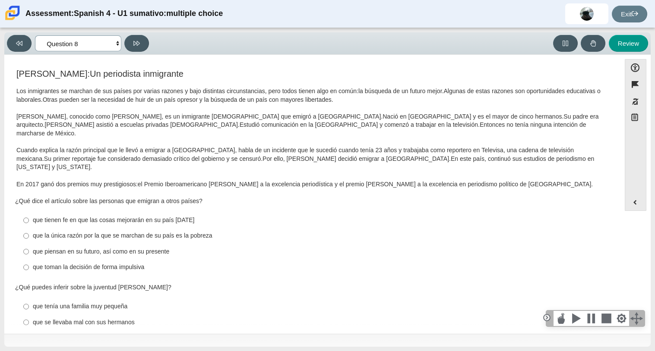
click at [118, 42] on select "Comprensión auditiva Question 1 Question 2 Question 3 Comprensión de lectura Qu…" at bounding box center [78, 43] width 86 height 16
click at [178, 69] on h3 "[PERSON_NAME]: Un periodista inmigrante" at bounding box center [312, 73] width 592 height 9
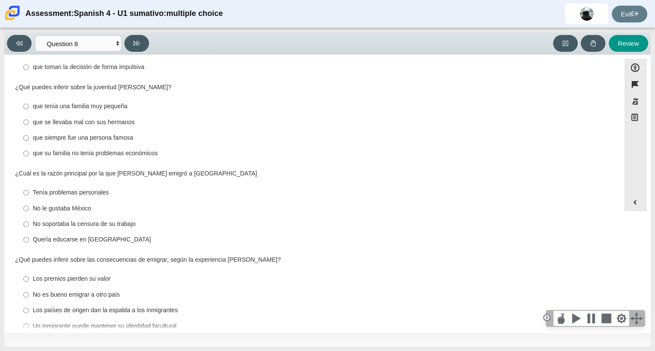
click at [36, 323] on div "Un inmigrante puede mantener su identidad bicultural" at bounding box center [319, 327] width 573 height 9
click at [29, 319] on input "Un inmigrante puede mantener su identidad bicultural Un inmigrante puede manten…" at bounding box center [26, 327] width 6 height 16
radio input "true"
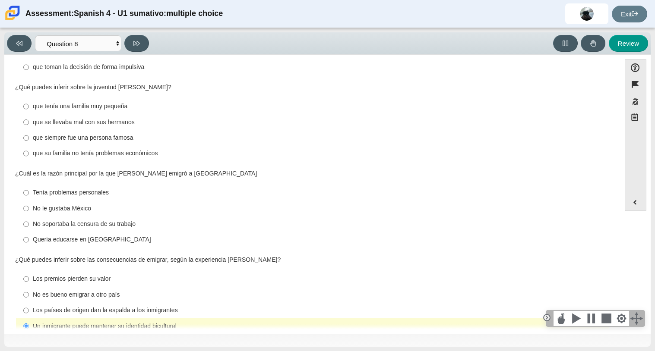
click at [44, 323] on div "Un inmigrante puede mantener su identidad bicultural" at bounding box center [319, 327] width 573 height 9
click at [29, 319] on input "Un inmigrante puede mantener su identidad bicultural Un inmigrante puede manten…" at bounding box center [26, 327] width 6 height 16
click at [51, 275] on div "Los premios pierden su valor" at bounding box center [319, 279] width 573 height 9
click at [29, 272] on input "Los premios pierden su valor Los premios pierden su valor" at bounding box center [26, 280] width 6 height 16
radio input "true"
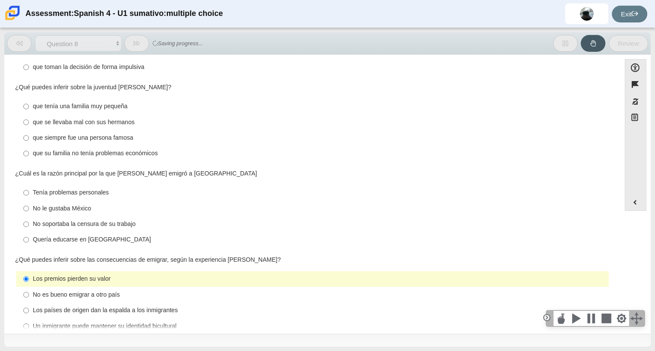
click at [35, 217] on label "No soportaba la censura de su trabajo No soportaba la censura de su trabajo" at bounding box center [313, 225] width 592 height 16
click at [29, 217] on input "No soportaba la censura de su trabajo No soportaba la censura de su trabajo" at bounding box center [26, 225] width 6 height 16
radio input "true"
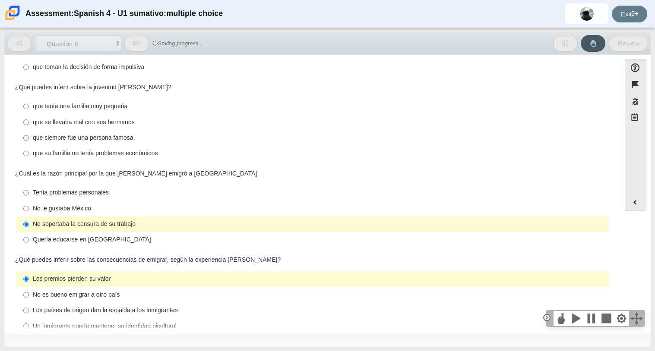
click at [29, 114] on label "que se llevaba mal con sus hermanos que se llevaba mal con sus hermanos" at bounding box center [313, 122] width 592 height 16
click at [29, 114] on input "que se llevaba mal con sus hermanos que se llevaba mal con sus hermanos" at bounding box center [26, 122] width 6 height 16
radio input "true"
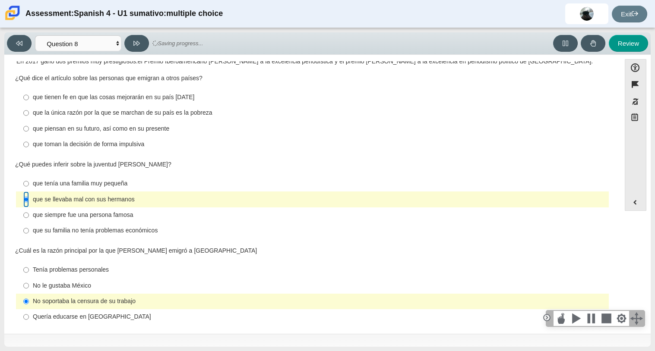
scroll to position [118, 0]
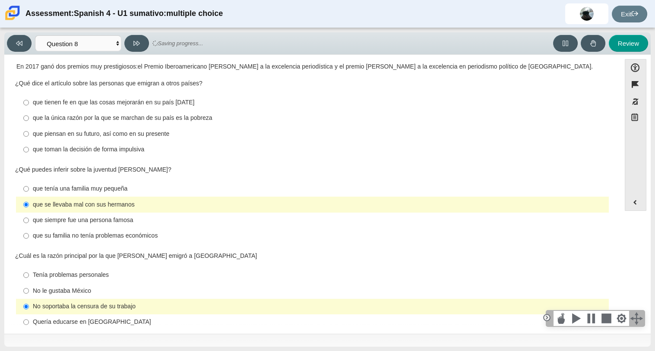
click at [29, 111] on label "que la única razón por la que se marchan de su país es la pobreza que la única …" at bounding box center [313, 119] width 592 height 16
click at [29, 111] on input "que la única razón por la que se marchan de su país es la pobreza que la única …" at bounding box center [26, 119] width 6 height 16
radio input "true"
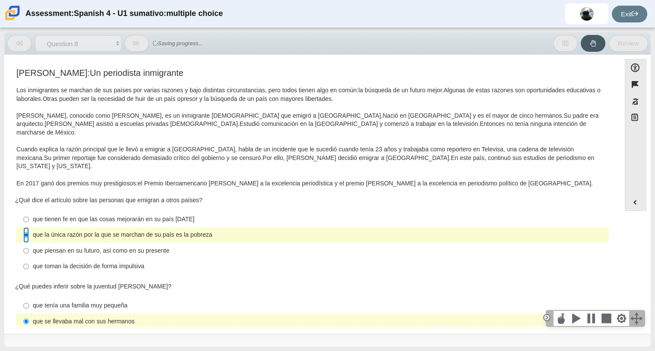
scroll to position [0, 0]
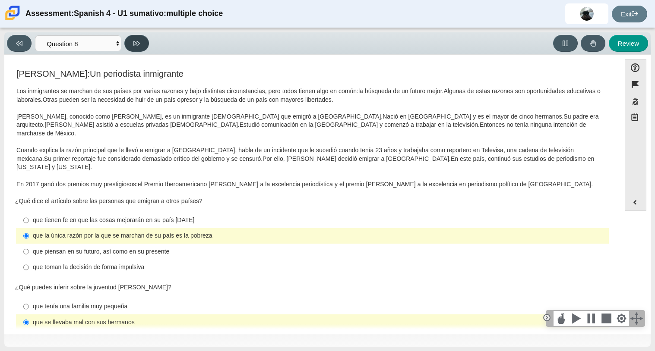
click at [135, 45] on icon at bounding box center [136, 43] width 6 height 6
select select "review"
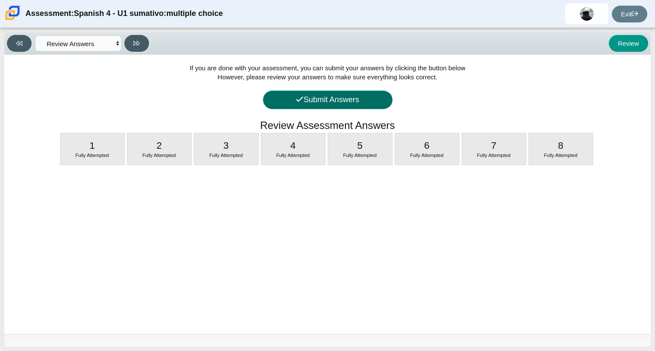
click at [297, 96] on icon at bounding box center [300, 99] width 8 height 8
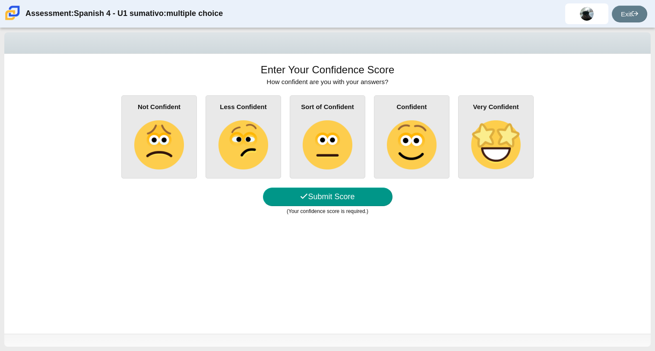
click at [254, 140] on img at bounding box center [242, 144] width 49 height 49
click at [0, 0] on input "Less Confident" at bounding box center [0, 0] width 0 height 0
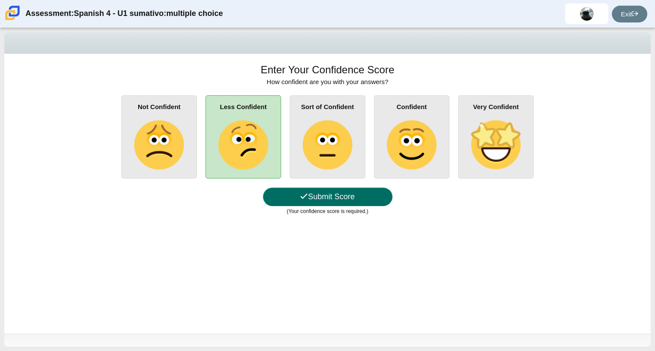
click at [306, 195] on button "Submit Score" at bounding box center [328, 197] width 130 height 19
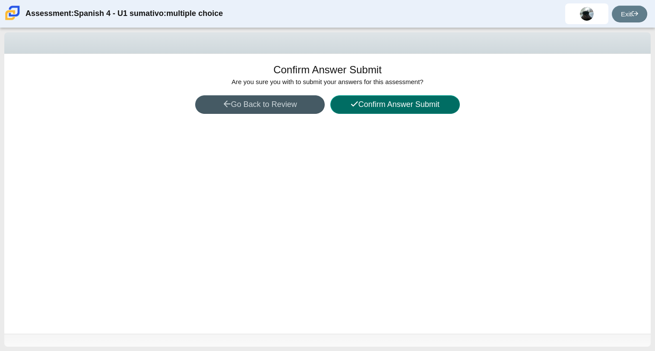
click at [371, 108] on button "Confirm Answer Submit" at bounding box center [395, 104] width 130 height 19
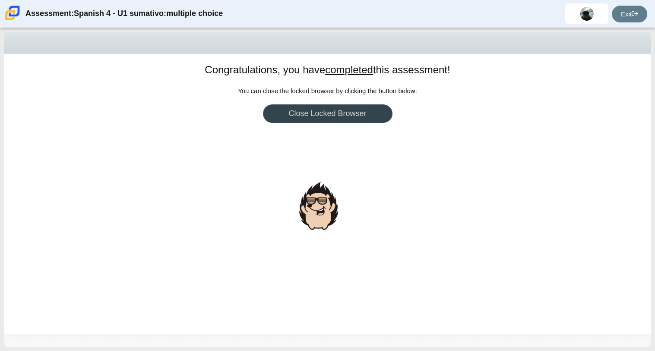
click at [371, 108] on link "Close Locked Browser" at bounding box center [328, 113] width 130 height 19
